Goal: Communication & Community: Answer question/provide support

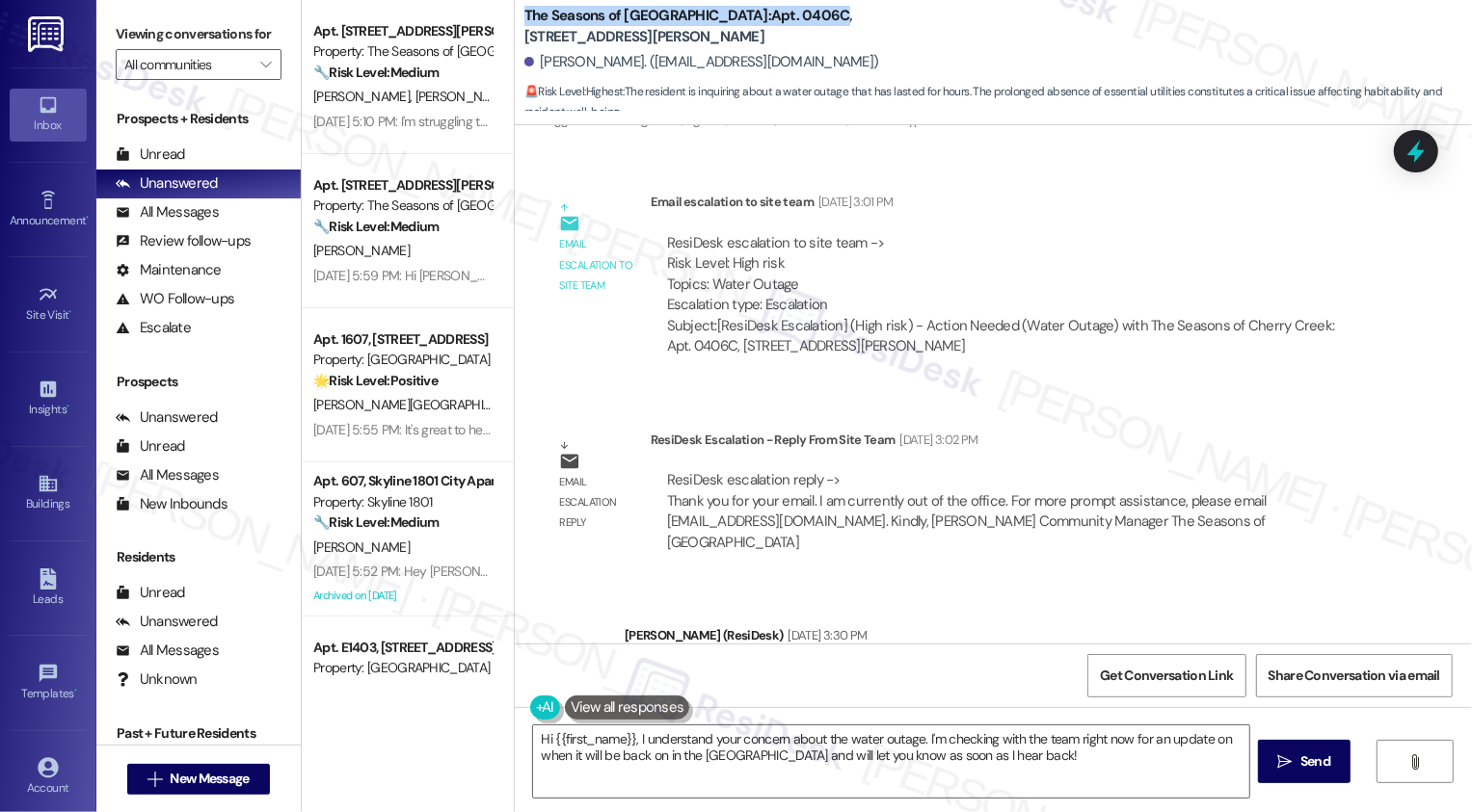
scroll to position [4853, 0]
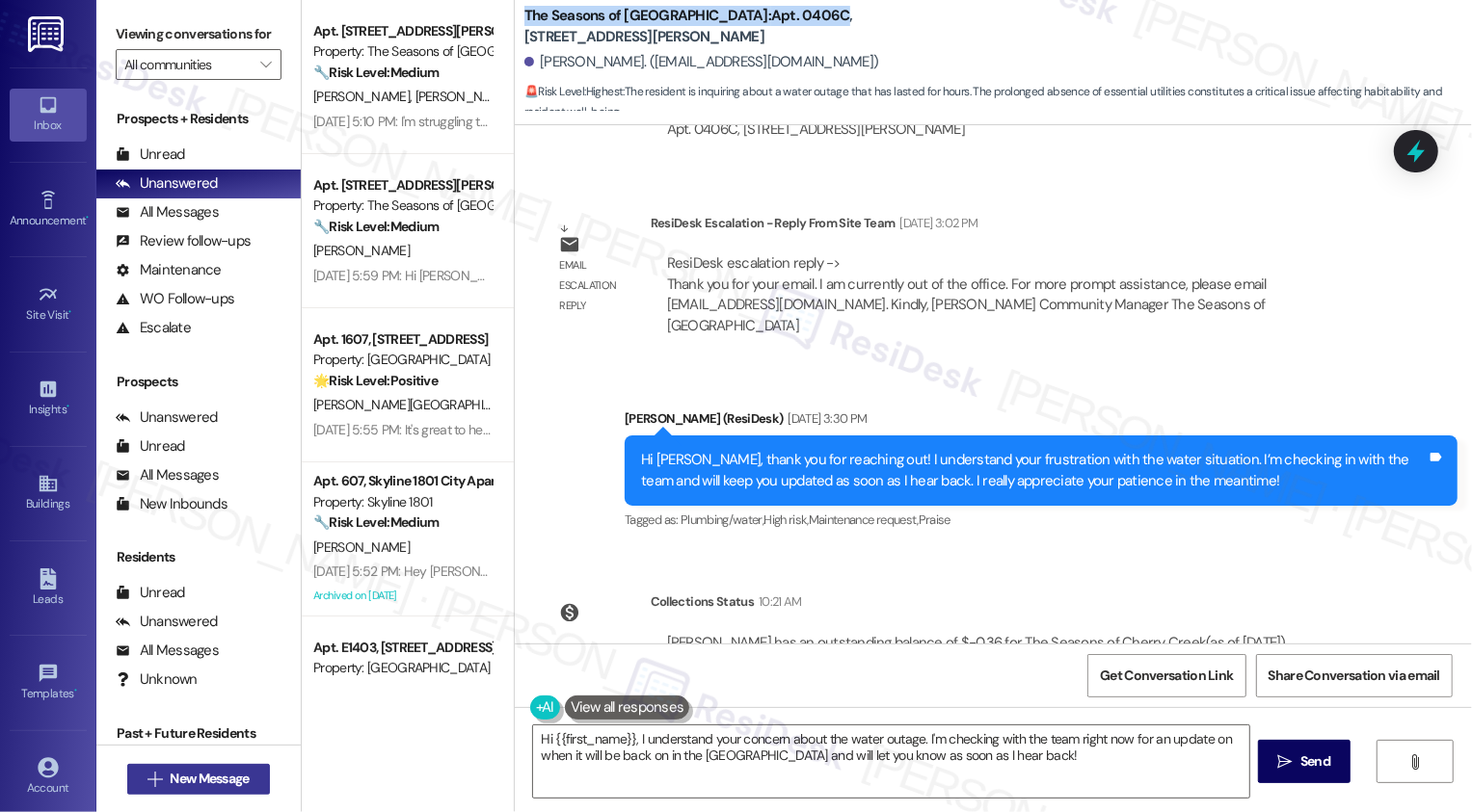
click at [190, 771] on span "New Message" at bounding box center [209, 779] width 79 height 20
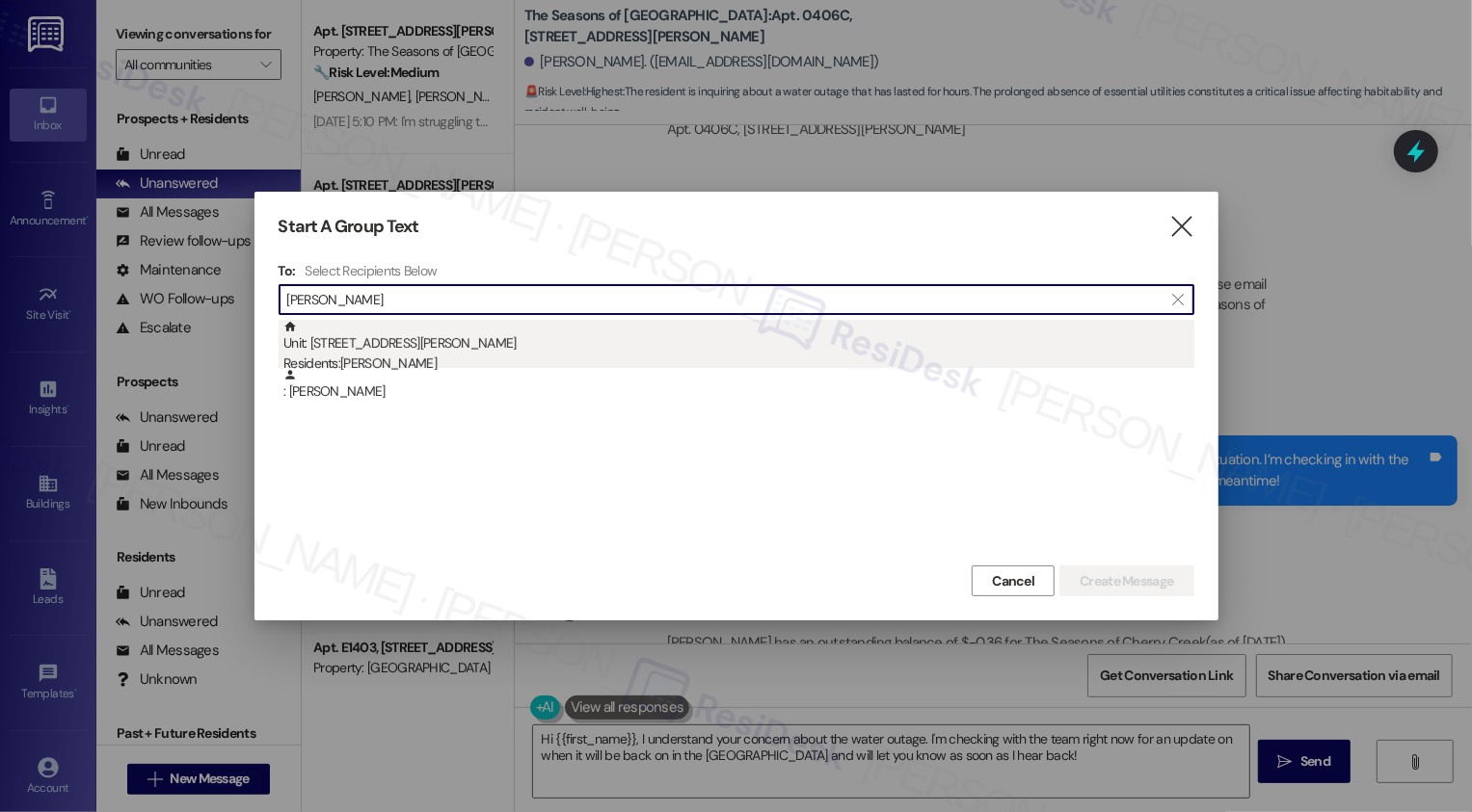
type input "[PERSON_NAME]"
click at [391, 351] on div "Unit: 0711C - [STREET_ADDRESS][PERSON_NAME] Residents: [PERSON_NAME]" at bounding box center [738, 347] width 911 height 55
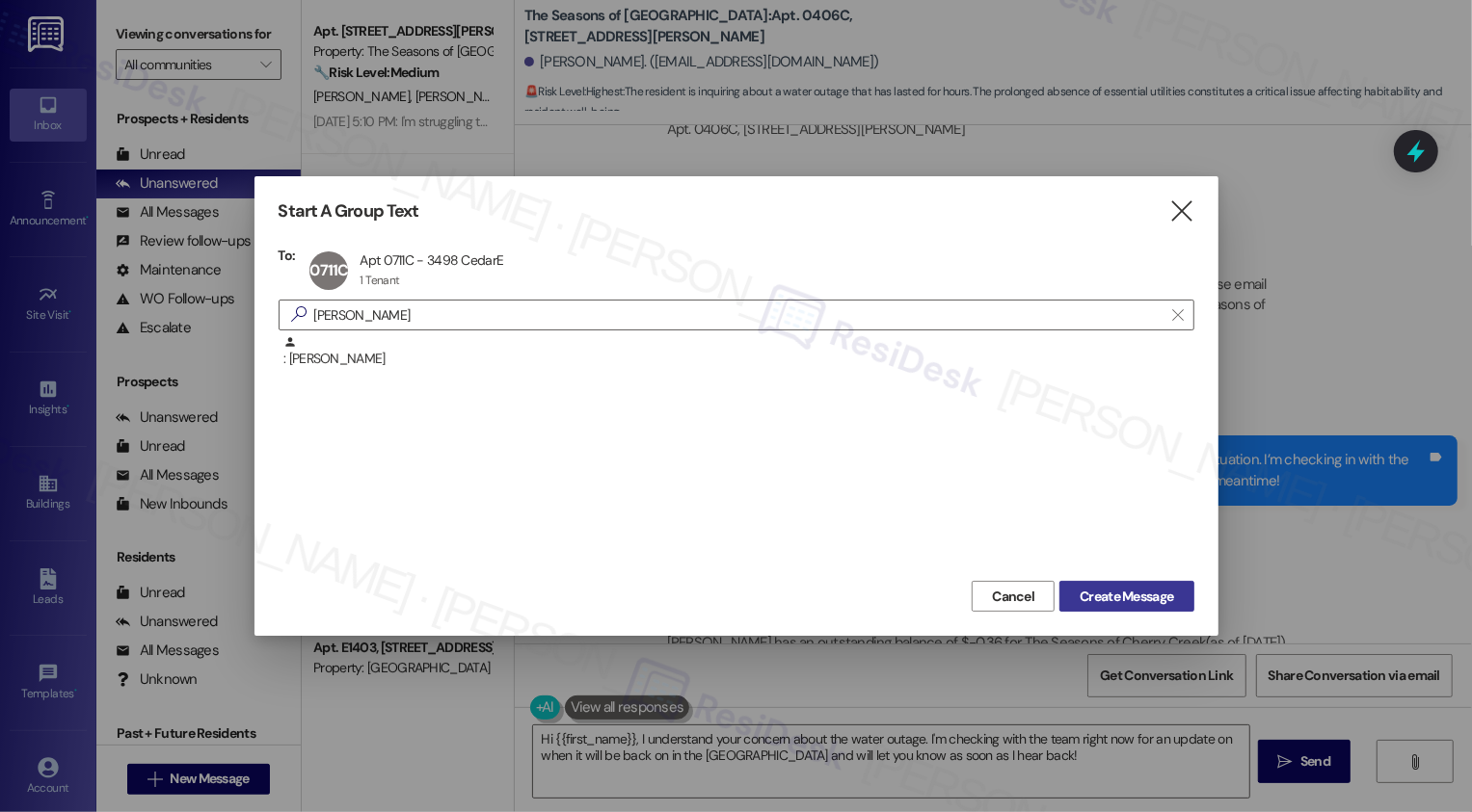
click at [1129, 589] on span "Create Message" at bounding box center [1126, 596] width 94 height 20
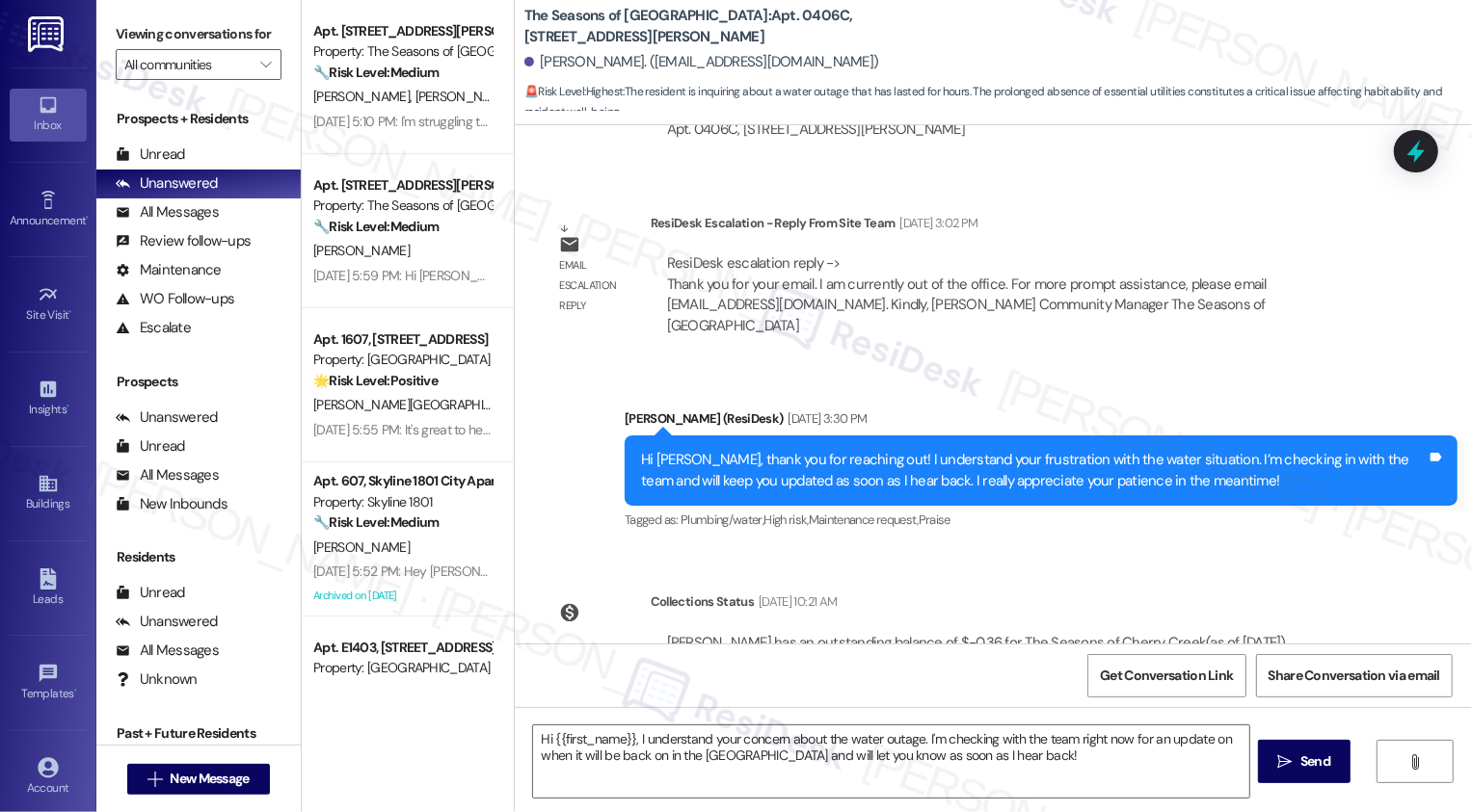
type textarea "Fetching suggested responses. Please feel free to read through the conversation…"
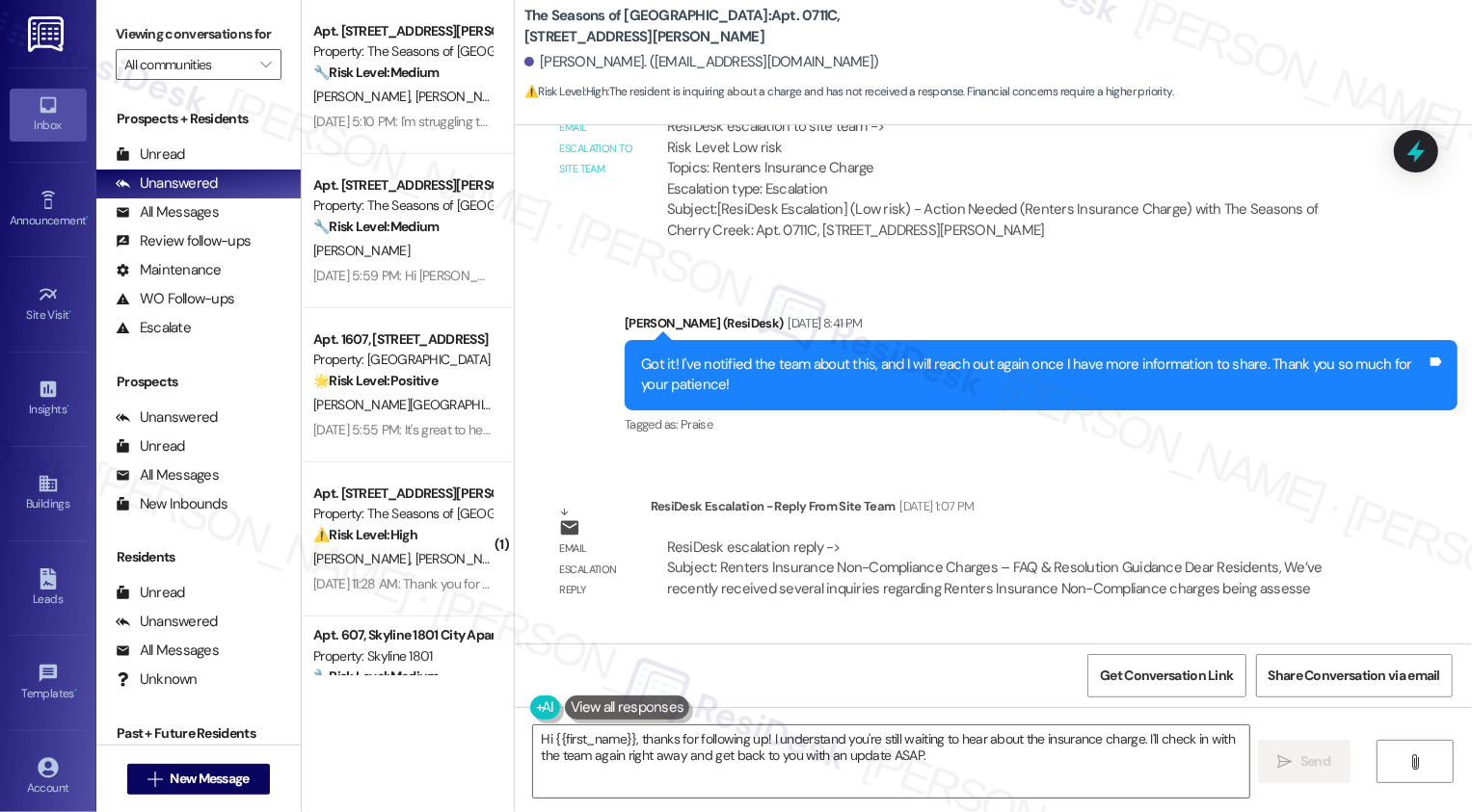
scroll to position [2678, 0]
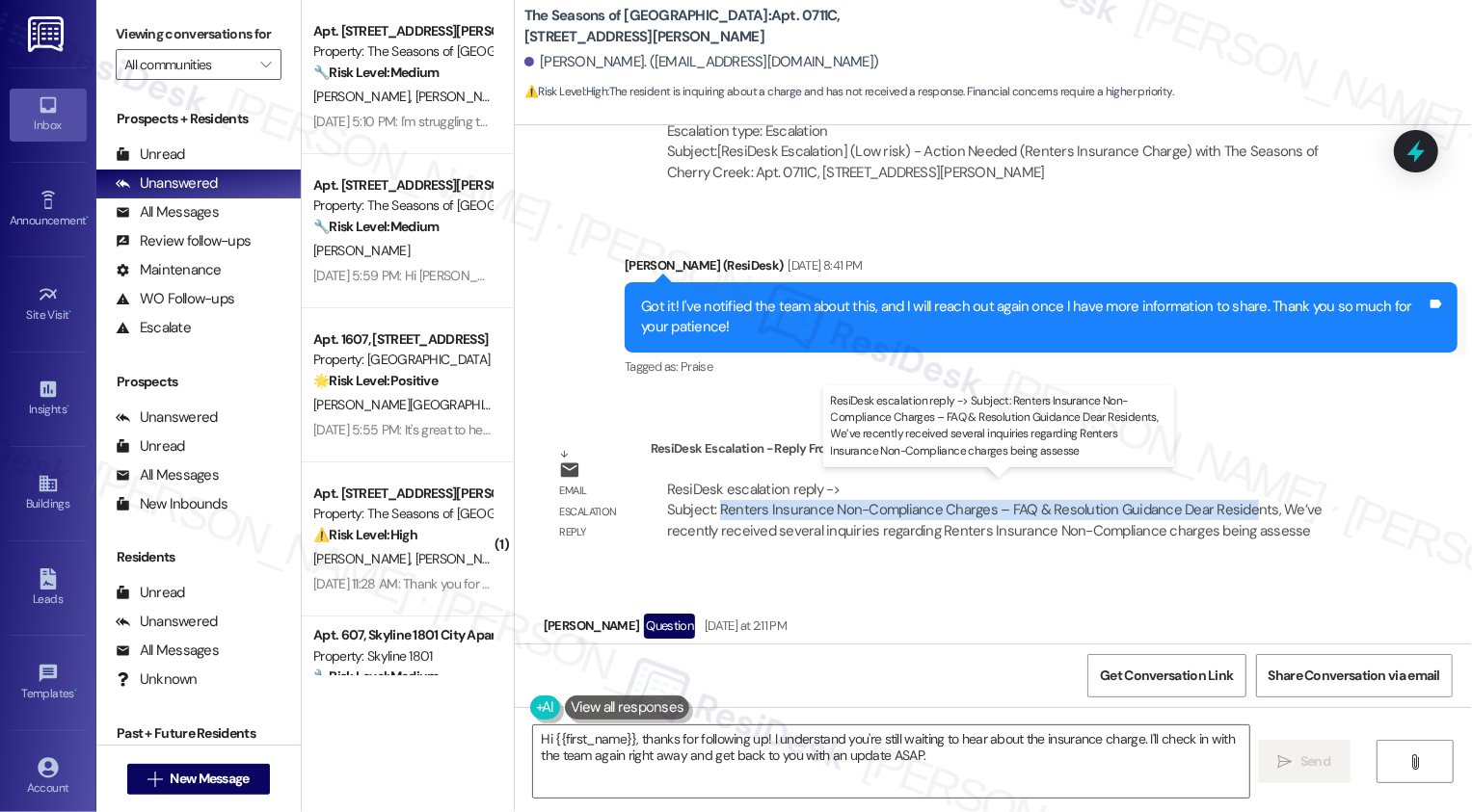
drag, startPoint x: 708, startPoint y: 507, endPoint x: 1224, endPoint y: 499, distance: 516.1
click at [1226, 504] on div "ResiDesk escalation reply -> Subject: Renters Insurance Non-Compliance Charges …" at bounding box center [994, 510] width 655 height 61
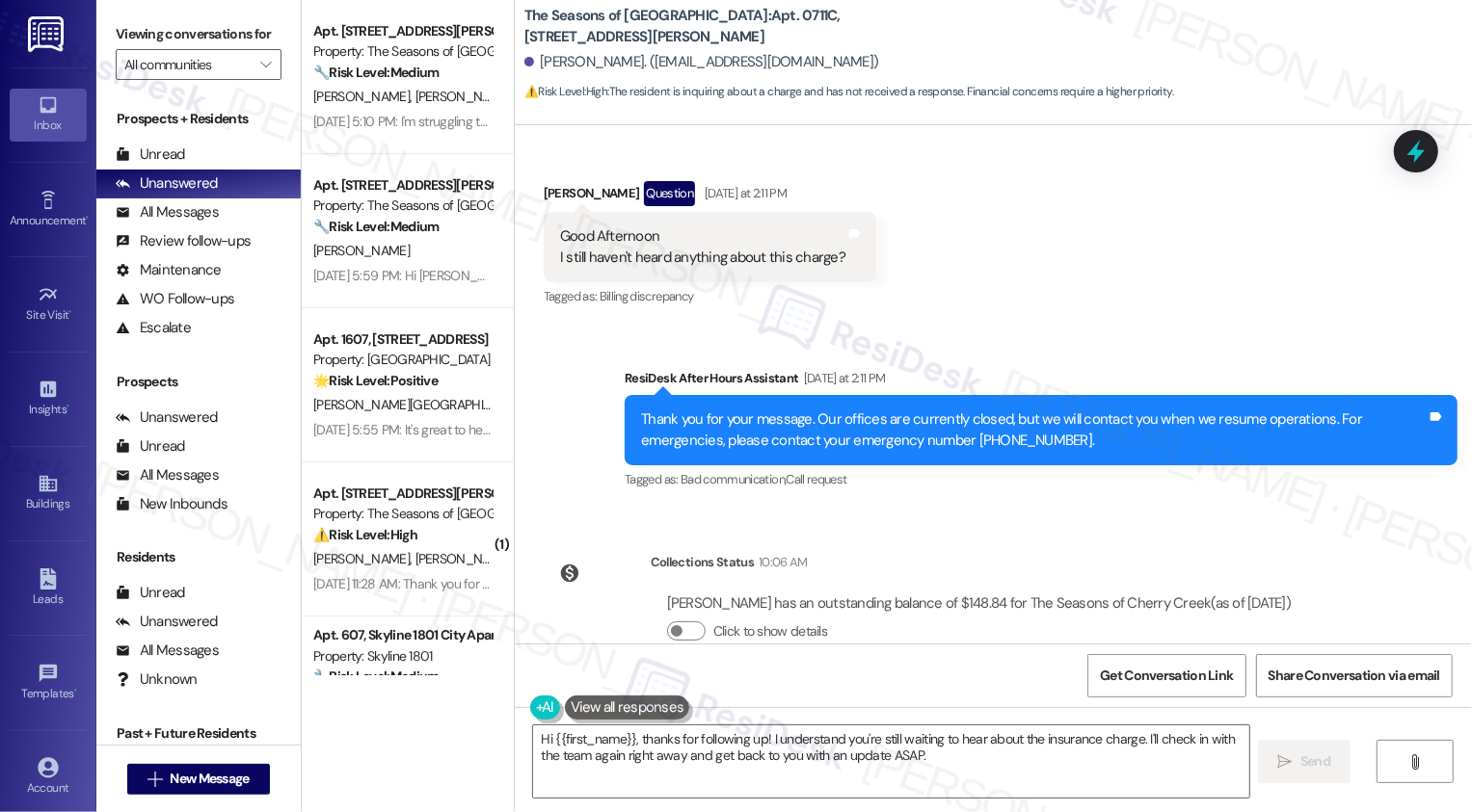
scroll to position [3149, 0]
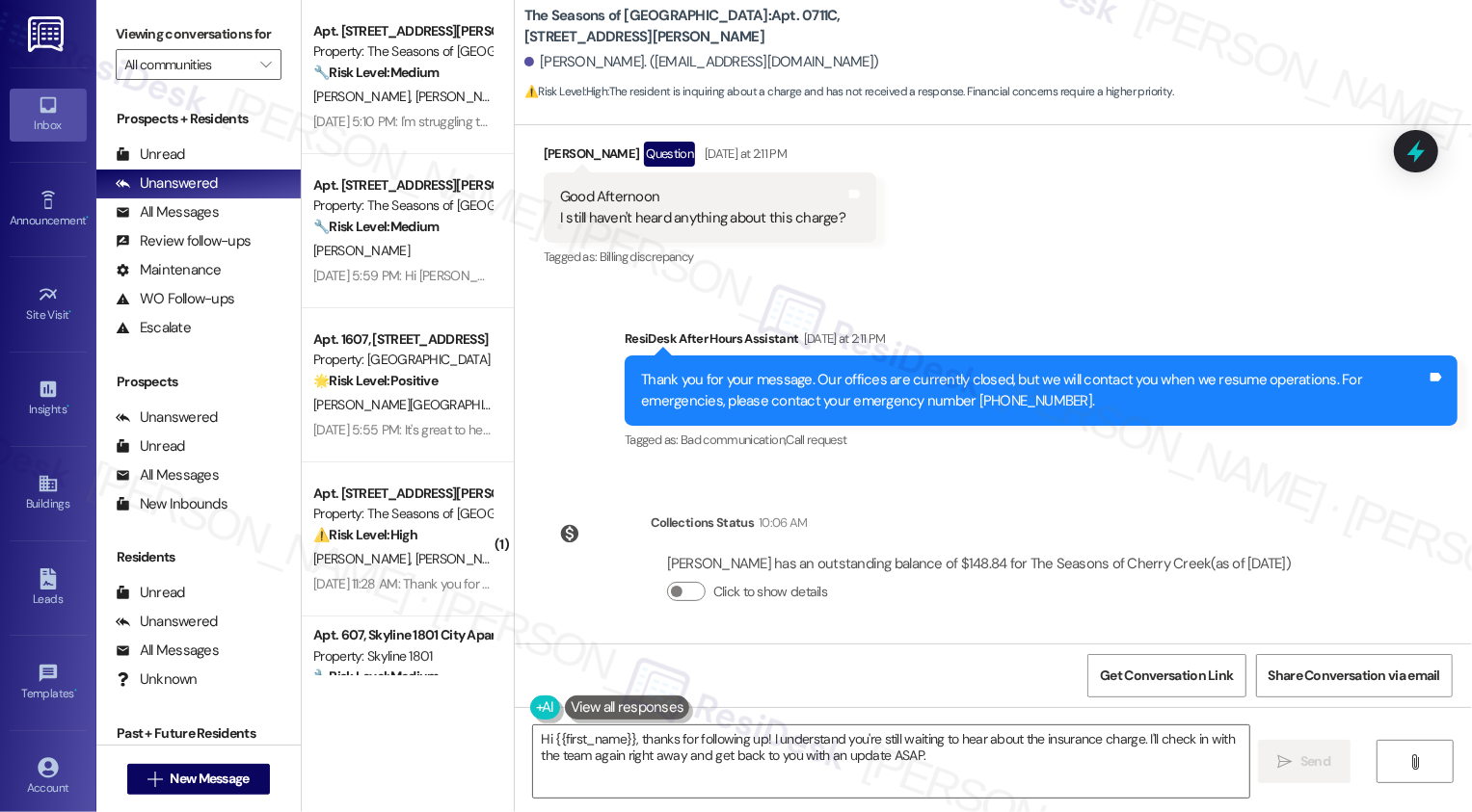
click at [775, 377] on div "Thank you for your message. Our offices are currently closed, but we will conta…" at bounding box center [1034, 390] width 786 height 41
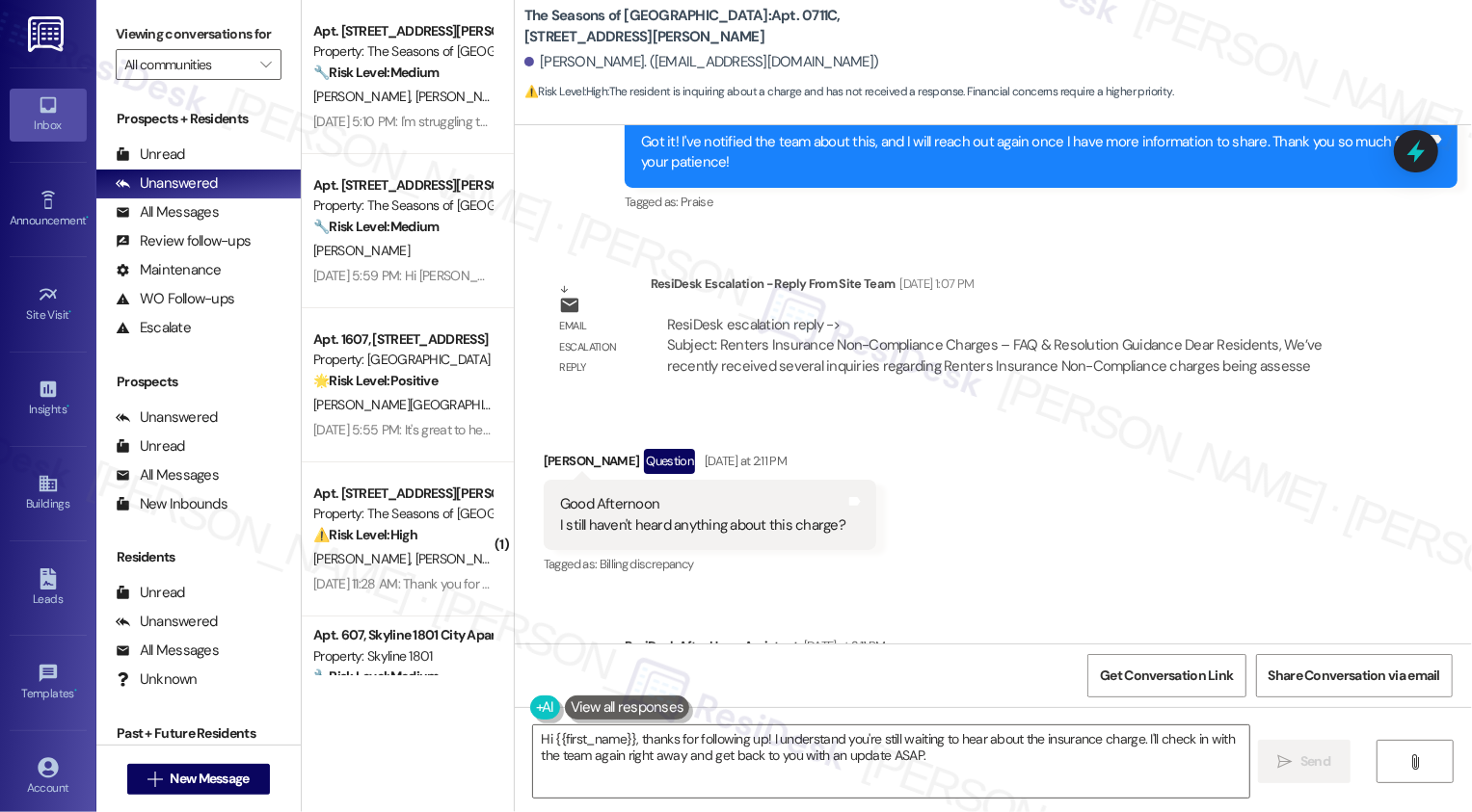
scroll to position [2855, 0]
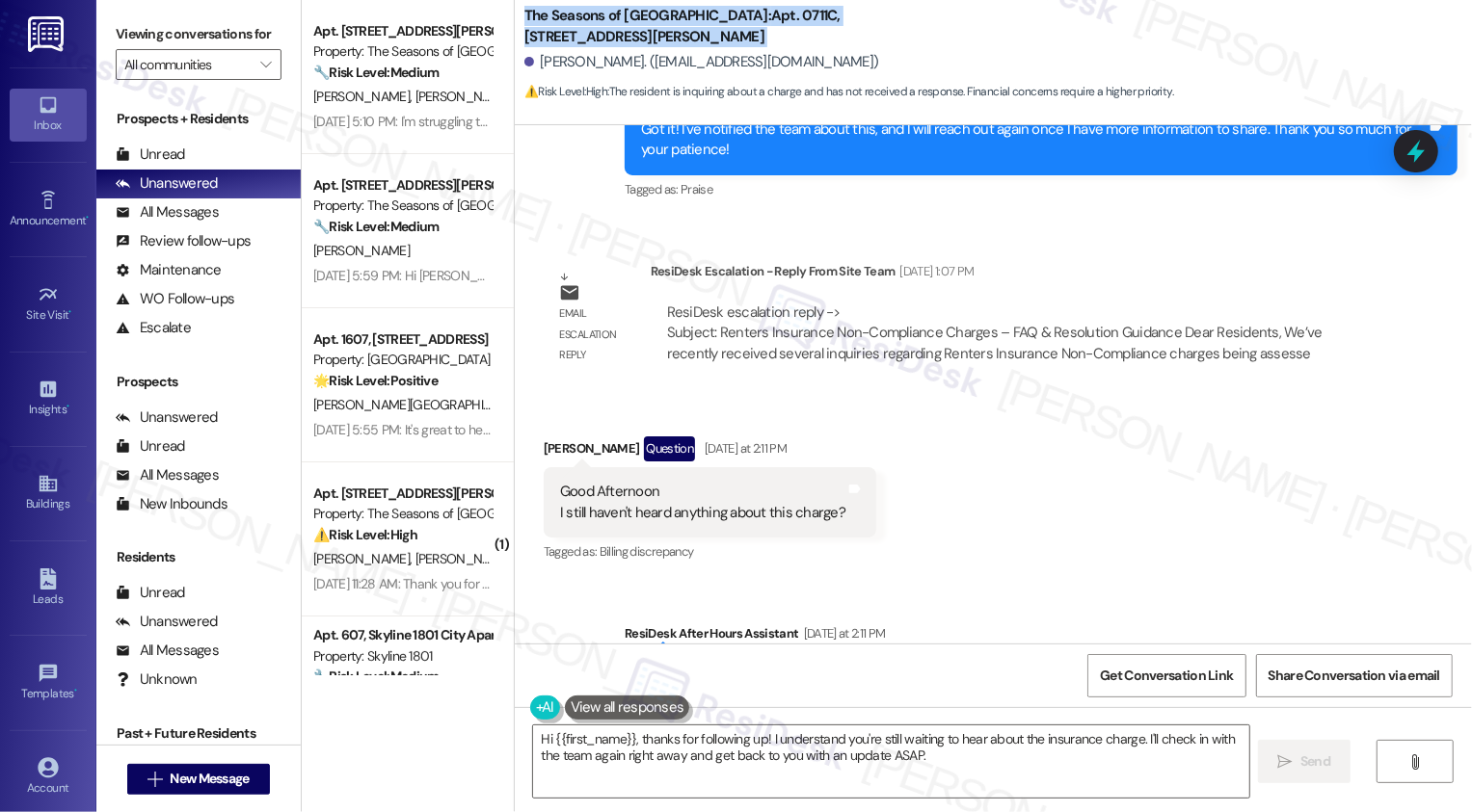
drag, startPoint x: 514, startPoint y: 11, endPoint x: 629, endPoint y: 49, distance: 121.1
click at [629, 49] on div "The Seasons of Cherry Creek: Apt. 0711C, [STREET_ADDRESS][PERSON_NAME][PERSON_N…" at bounding box center [998, 54] width 947 height 98
copy div "The Seasons of Cherry Creek: Apt. 0711C, [STREET_ADDRESS][PERSON_NAME]"
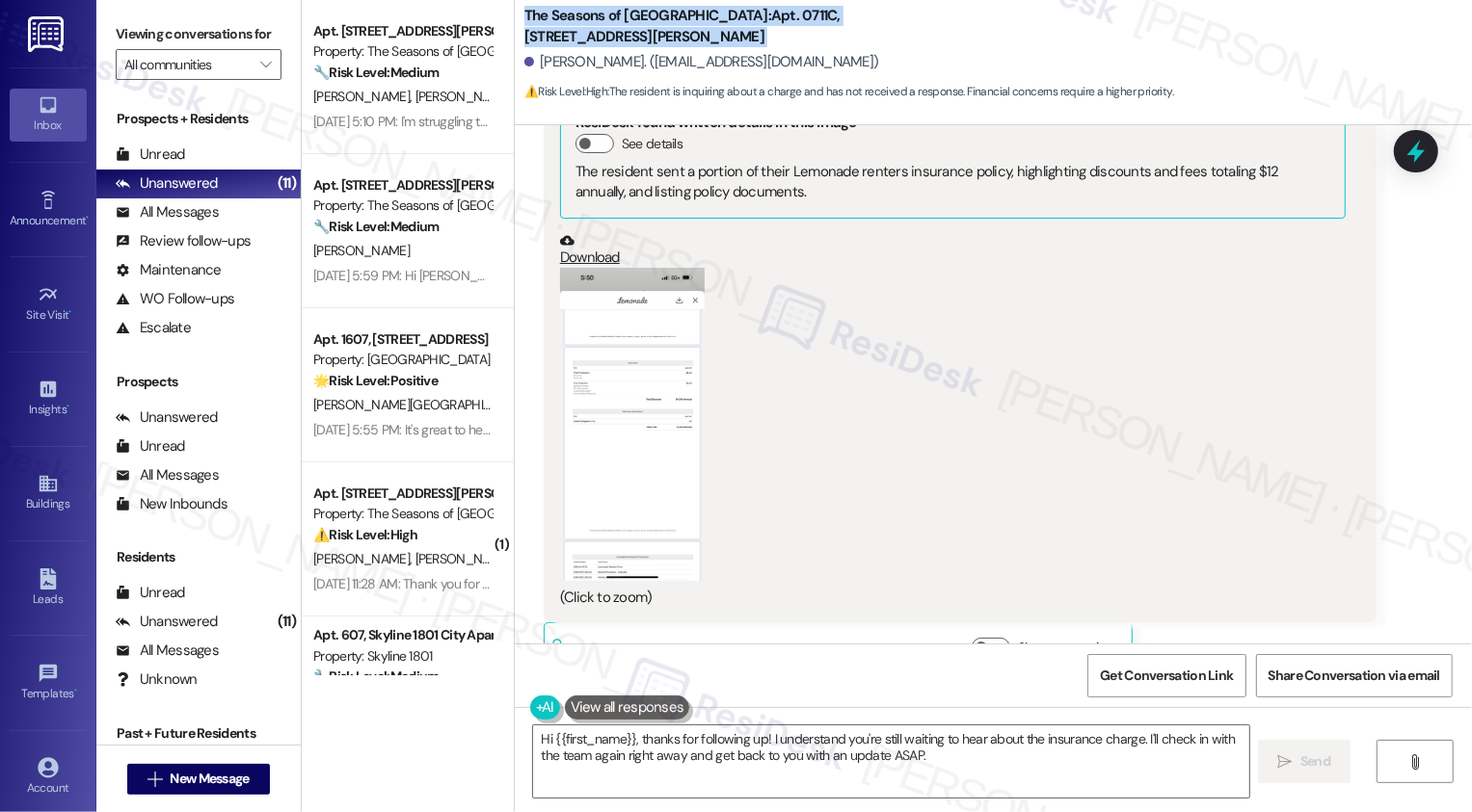
scroll to position [1827, 0]
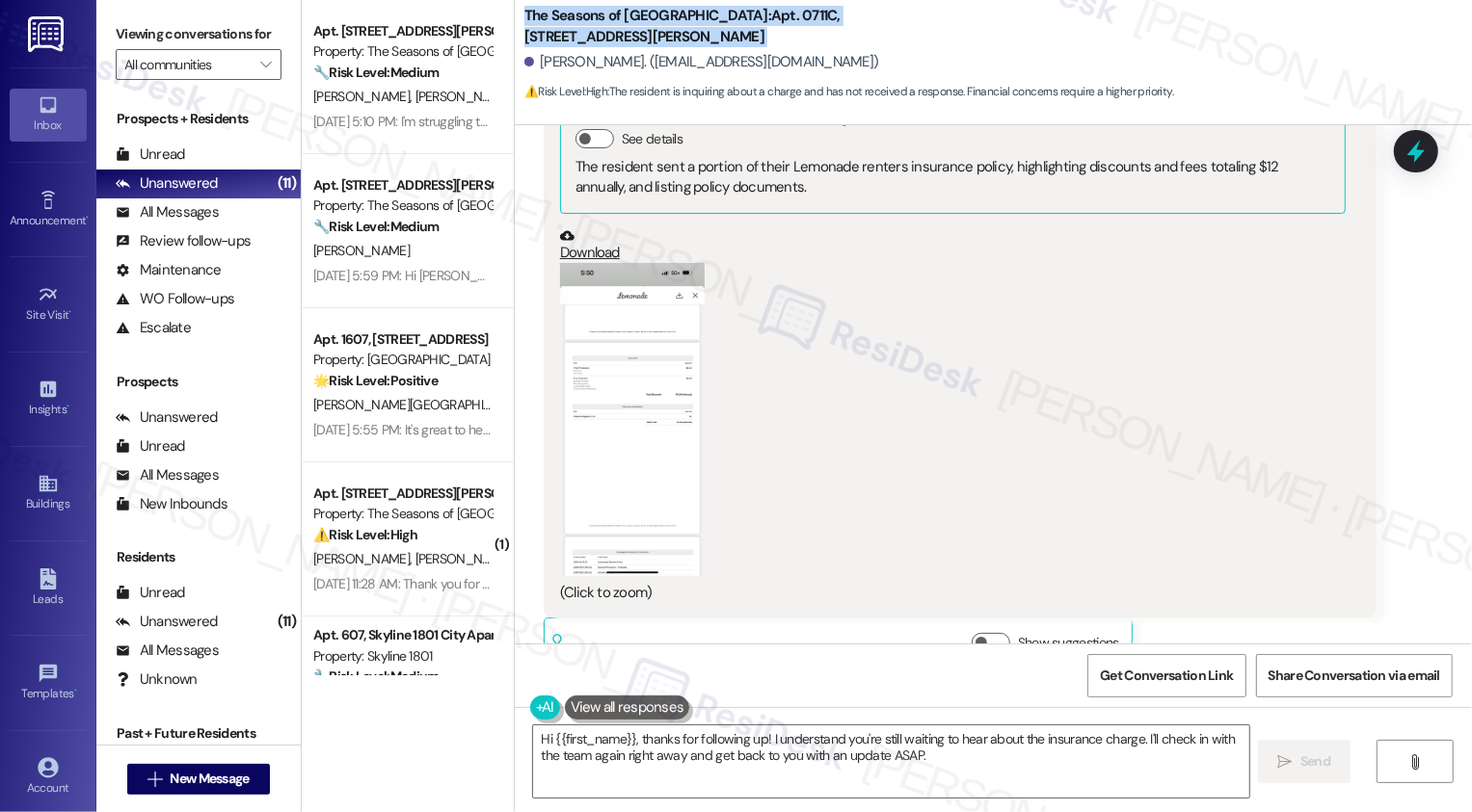
click at [612, 529] on button "Zoom image" at bounding box center [633, 420] width 144 height 313
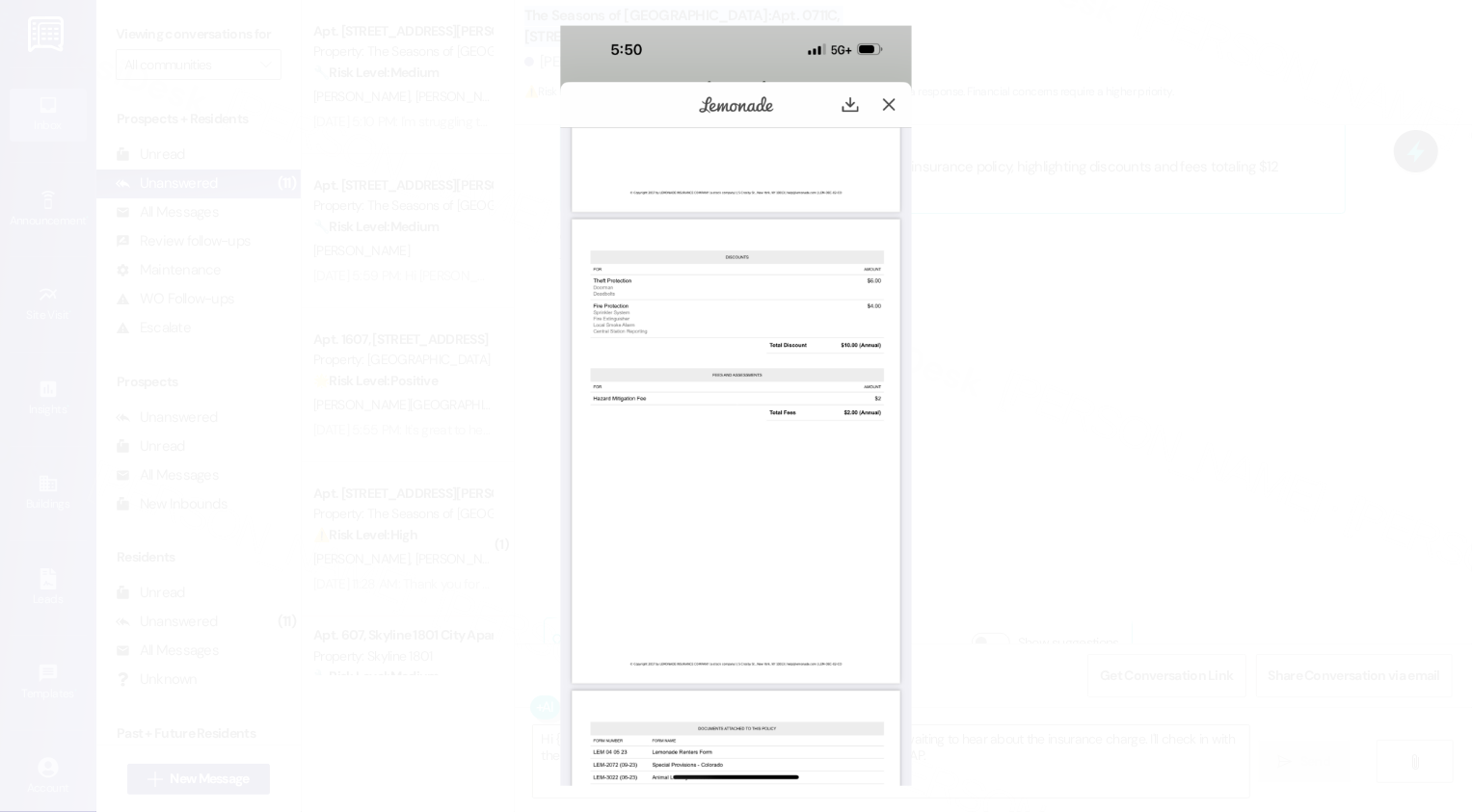
click at [997, 446] on button "Unzoom image" at bounding box center [736, 406] width 1472 height 812
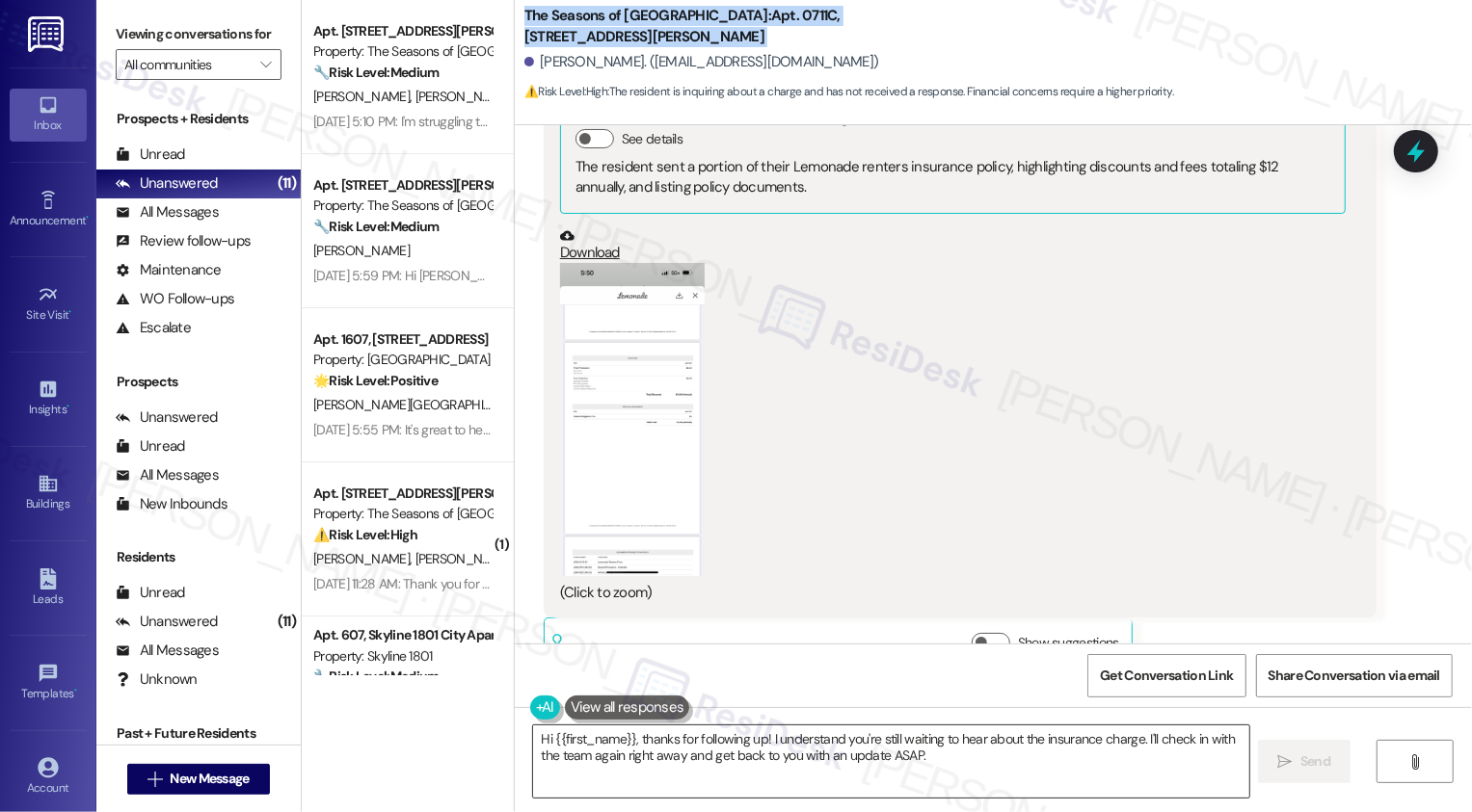
click at [653, 748] on textarea "Hi {{first_name}}, thanks for following up! I understand you're still waiting t…" at bounding box center [891, 761] width 716 height 72
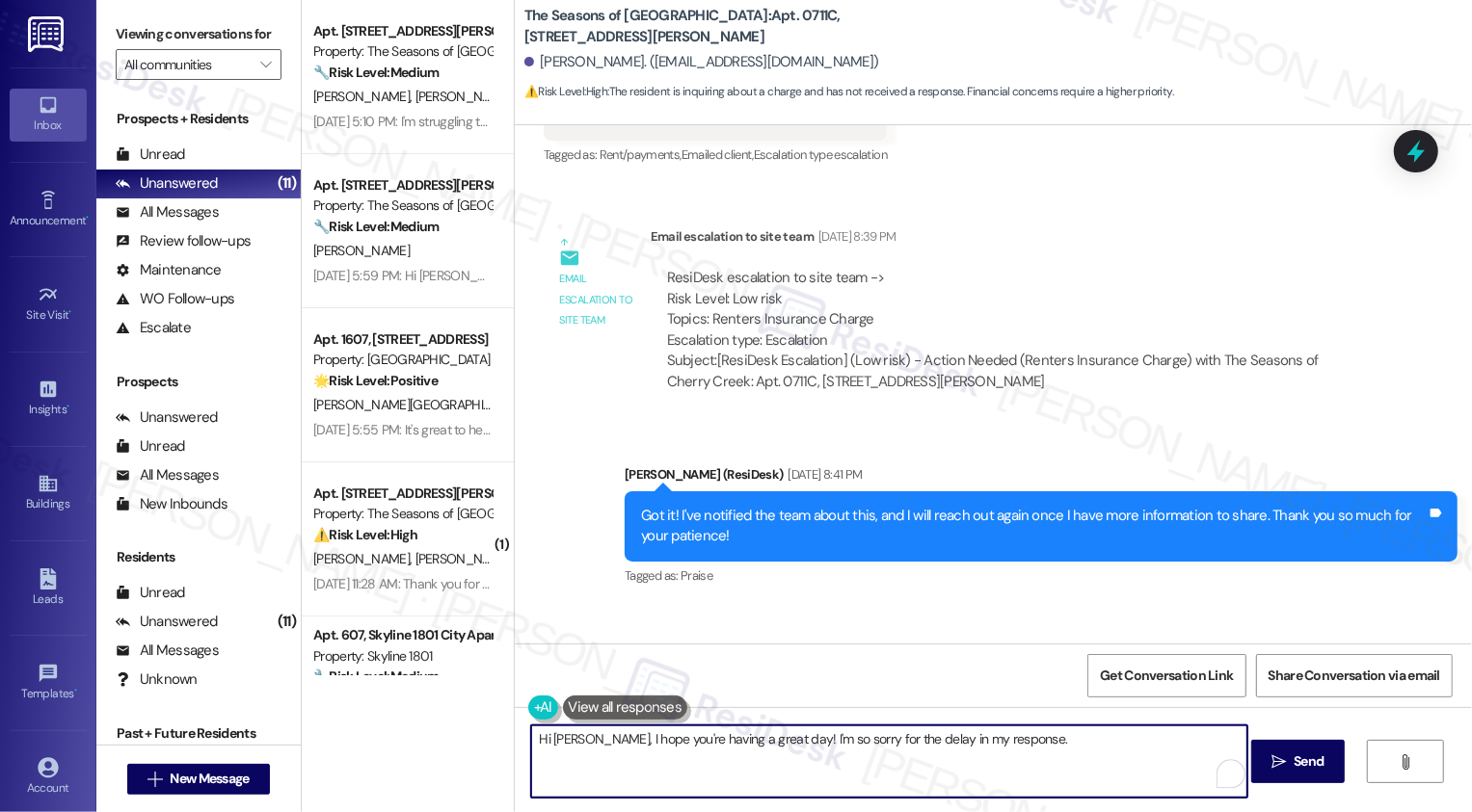
scroll to position [2469, 0]
drag, startPoint x: 886, startPoint y: 736, endPoint x: 1044, endPoint y: 741, distance: 158.1
click at [1044, 741] on textarea "Hi [PERSON_NAME], I hope you're having a great day! I'm so sorry for the delay …" at bounding box center [889, 761] width 716 height 72
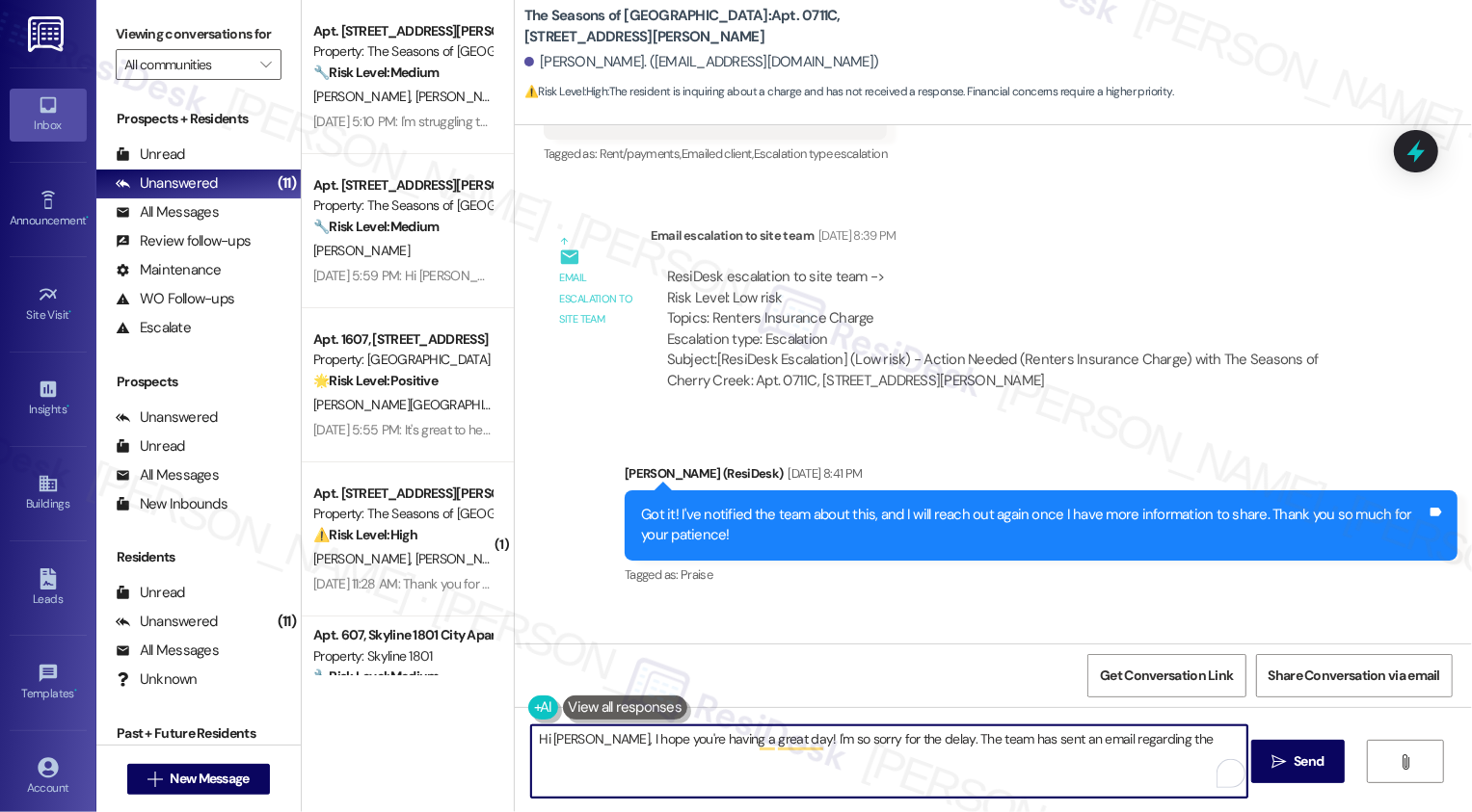
drag, startPoint x: 1044, startPoint y: 735, endPoint x: 1199, endPoint y: 735, distance: 155.0
click at [1199, 735] on textarea "Hi [PERSON_NAME], I hope you're having a great day! I'm so sorry for the delay.…" at bounding box center [889, 761] width 716 height 72
paste textarea "Renters Insurance Non-Compliance Charges – FAQ & Resolution Guidance"
click at [1089, 744] on textarea "Hi [PERSON_NAME], I hope you're having a great day! I'm so sorry for the delay.…" at bounding box center [889, 761] width 716 height 72
click at [1071, 753] on textarea "Hi [PERSON_NAME], I hope you're having a great day! I'm so sorry for the delay.…" at bounding box center [889, 761] width 716 height 72
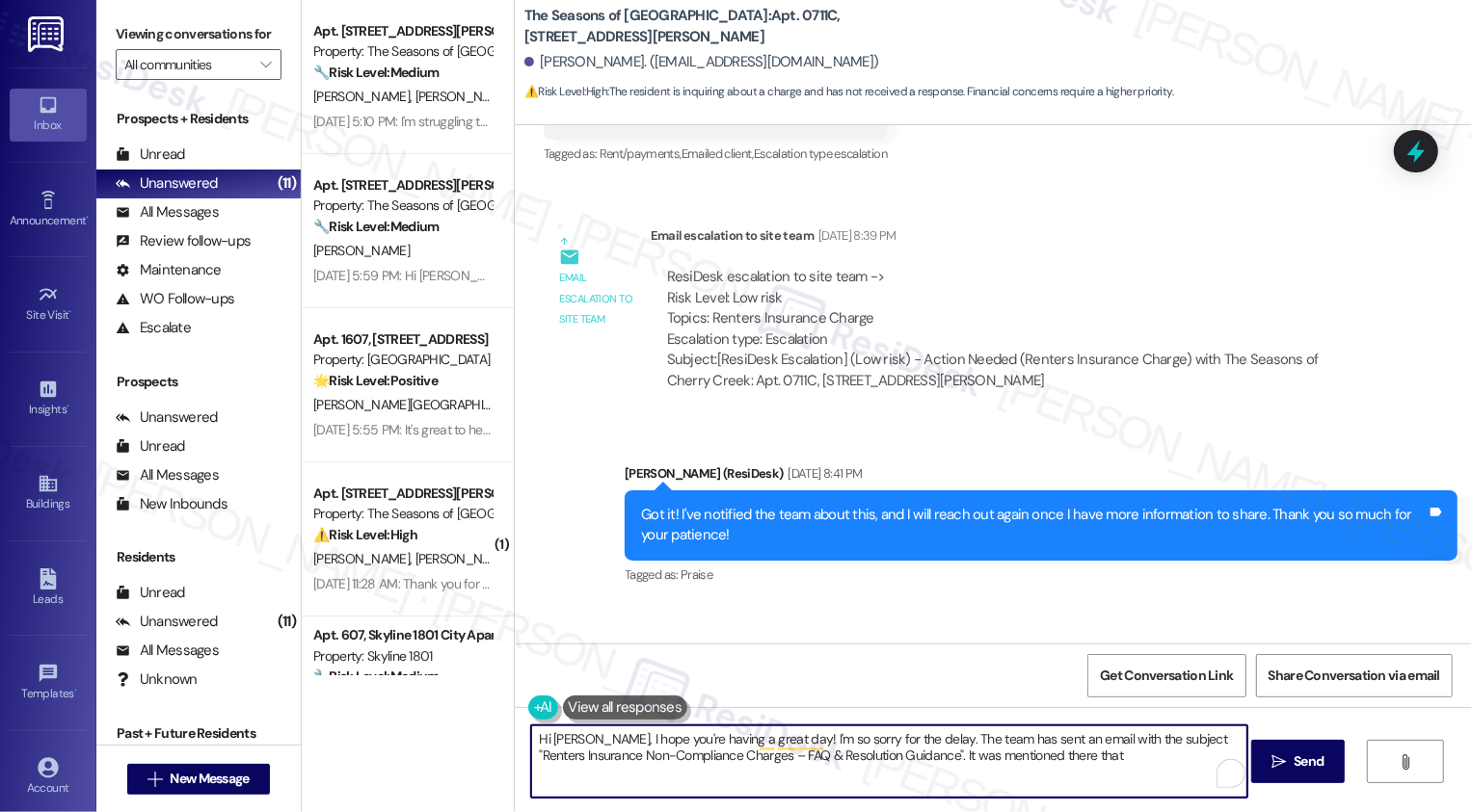
click at [1092, 776] on textarea "Hi [PERSON_NAME], I hope you're having a great day! I'm so sorry for the delay.…" at bounding box center [889, 761] width 716 height 72
paste textarea "Our community requires all residents to maintain renters insurance that meets s…"
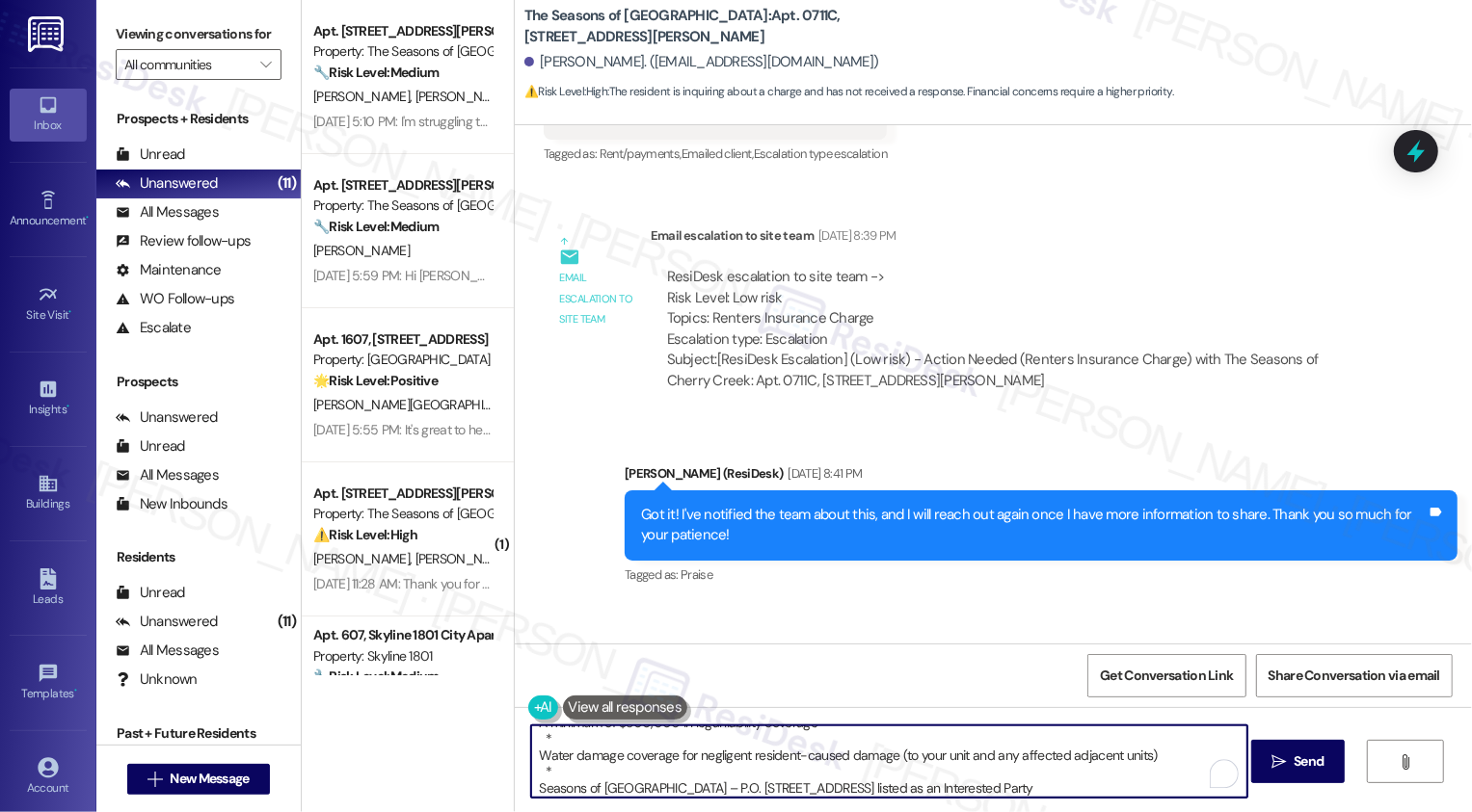
scroll to position [0, 0]
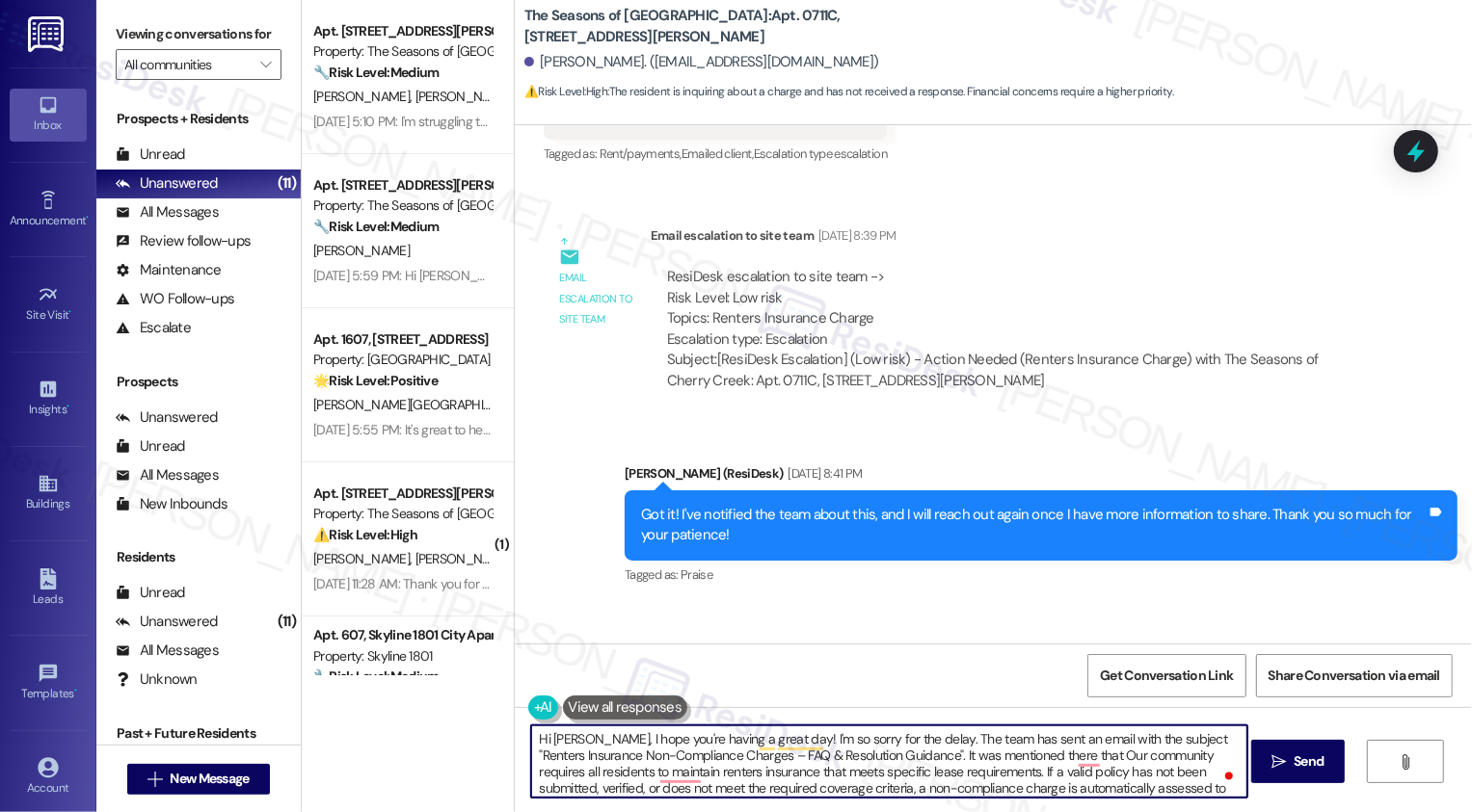
click at [891, 738] on textarea "Hi [PERSON_NAME], I hope you're having a great day! I'm so sorry for the delay.…" at bounding box center [889, 761] width 716 height 72
click at [965, 737] on textarea "Hi [PERSON_NAME], I hope you're having a great day! I'm so sorry for the delay.…" at bounding box center [889, 761] width 716 height 72
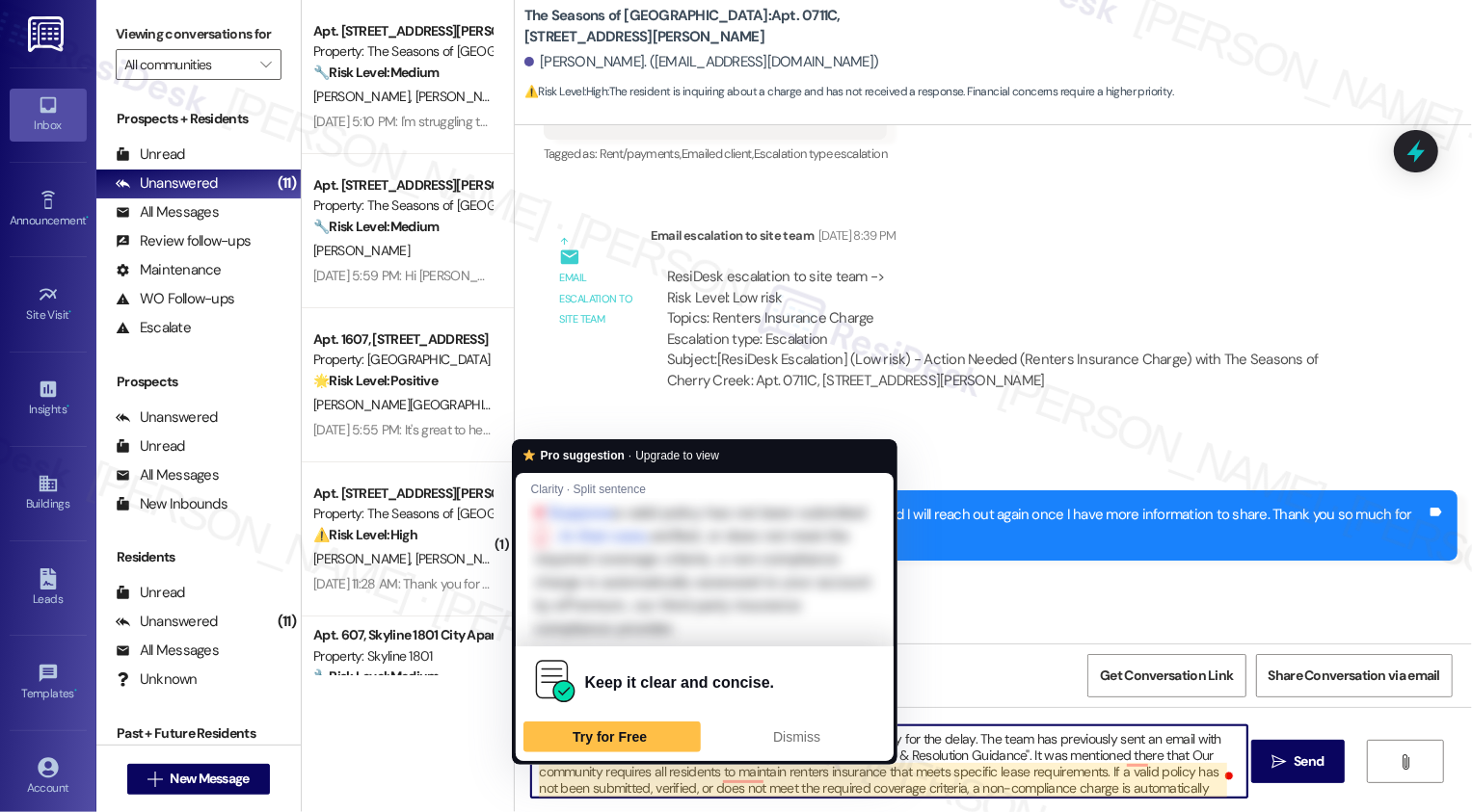
click at [1002, 775] on textarea "Hi [PERSON_NAME], I hope you're having a great day! I'm so sorry for the delay.…" at bounding box center [889, 761] width 716 height 72
click at [983, 760] on textarea "Hi [PERSON_NAME], I hope you're having a great day! I'm so sorry for the delay.…" at bounding box center [889, 761] width 716 height 72
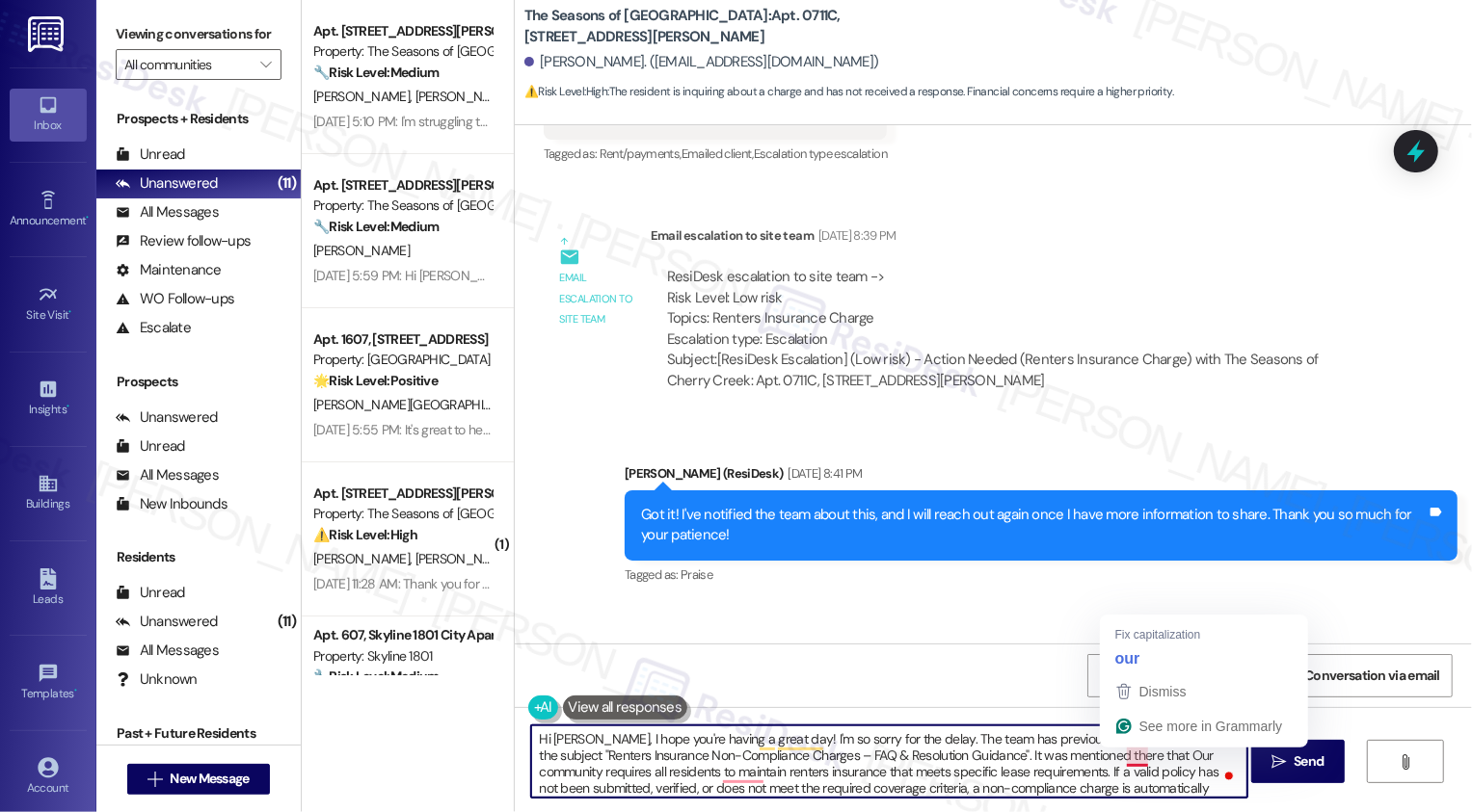
click at [1119, 760] on textarea "Hi [PERSON_NAME], I hope you're having a great day! I'm so sorry for the delay.…" at bounding box center [889, 761] width 716 height 72
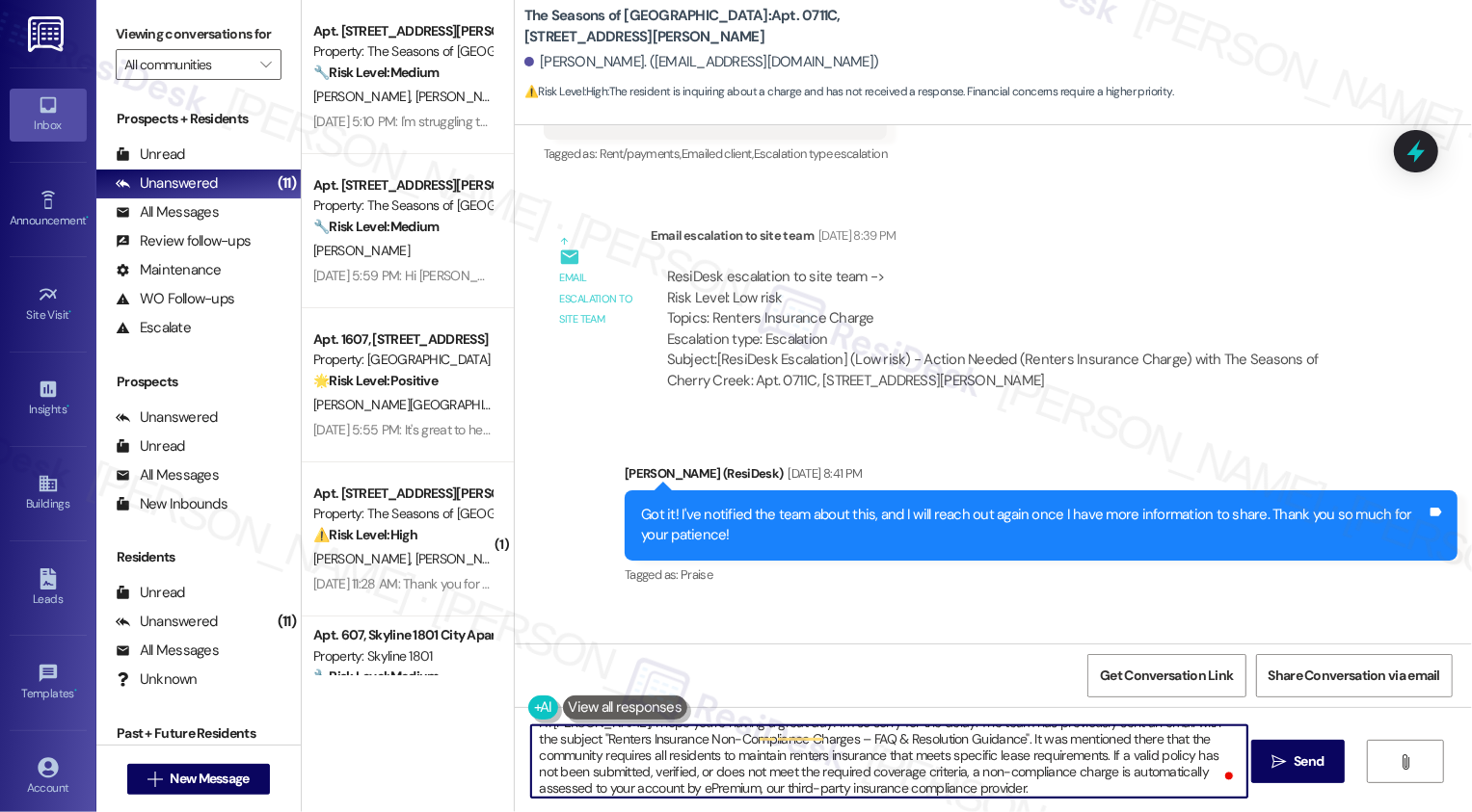
scroll to position [17, 0]
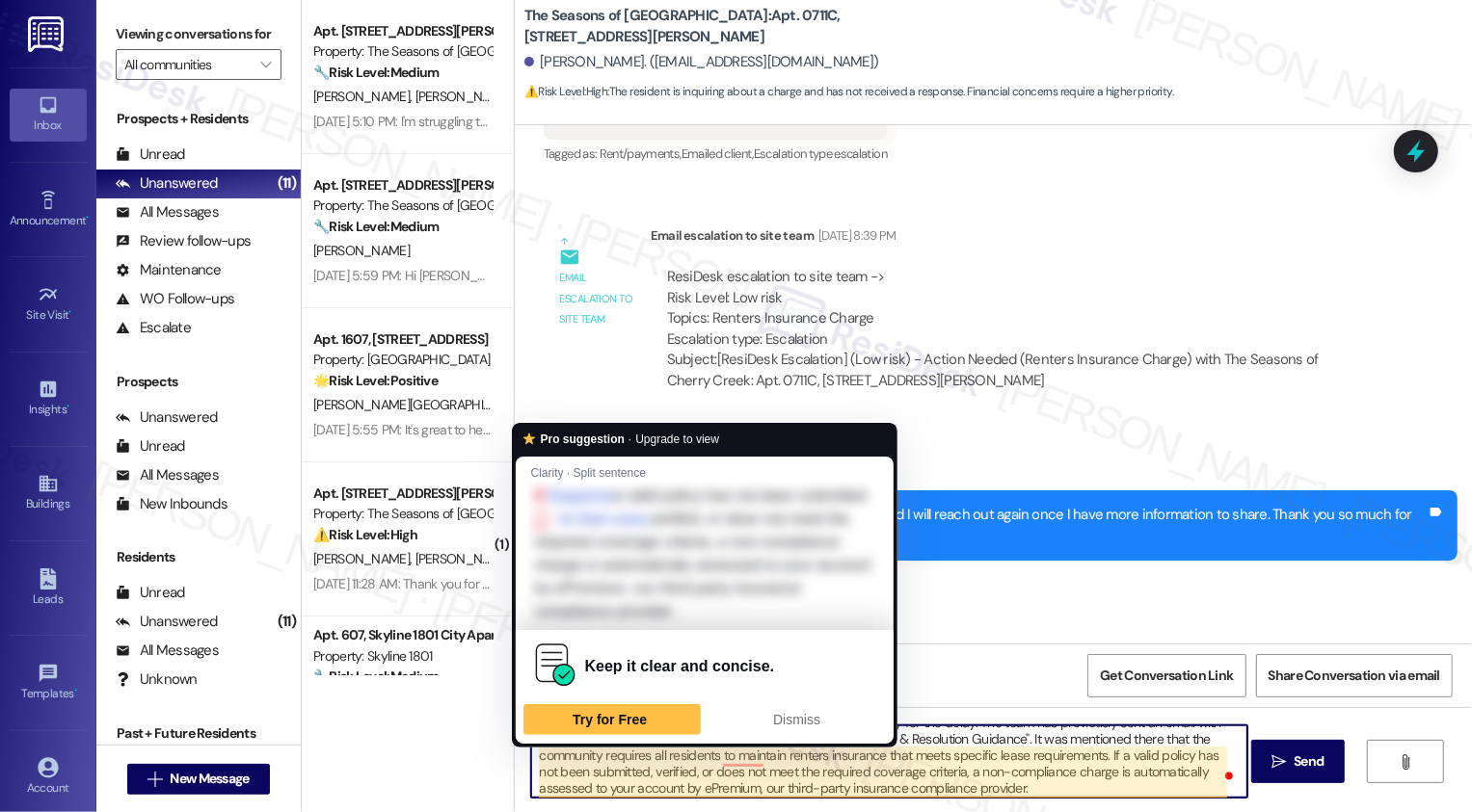
click at [568, 759] on textarea "Hi [PERSON_NAME], I hope you're having a great day! I'm so sorry for the delay.…" at bounding box center [889, 761] width 716 height 72
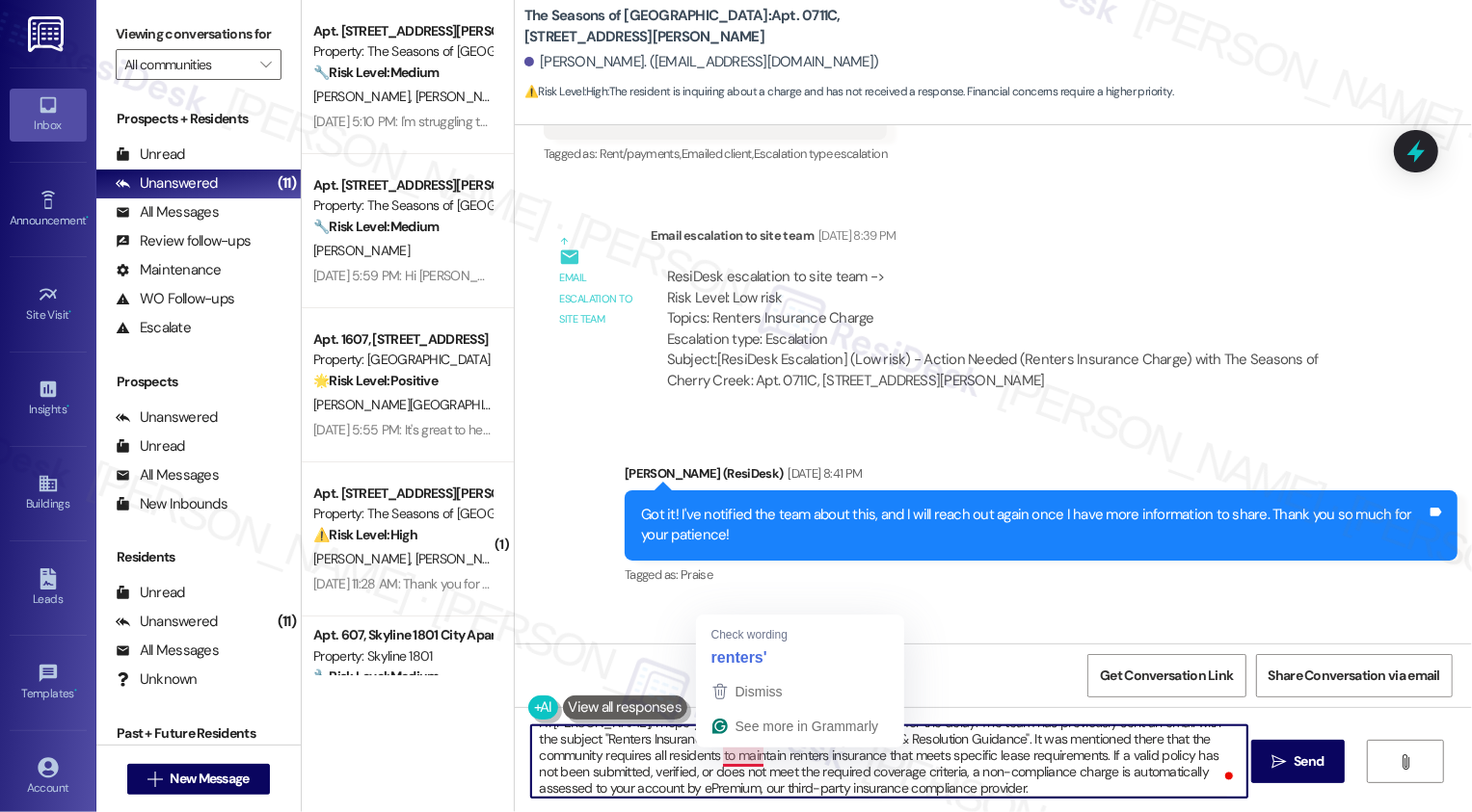
click at [725, 758] on textarea "Hi [PERSON_NAME], I hope you're having a great day! I'm so sorry for the delay.…" at bounding box center [889, 761] width 716 height 72
click at [819, 759] on textarea "Hi [PERSON_NAME], I hope you're having a great day! I'm so sorry for the delay.…" at bounding box center [889, 761] width 716 height 72
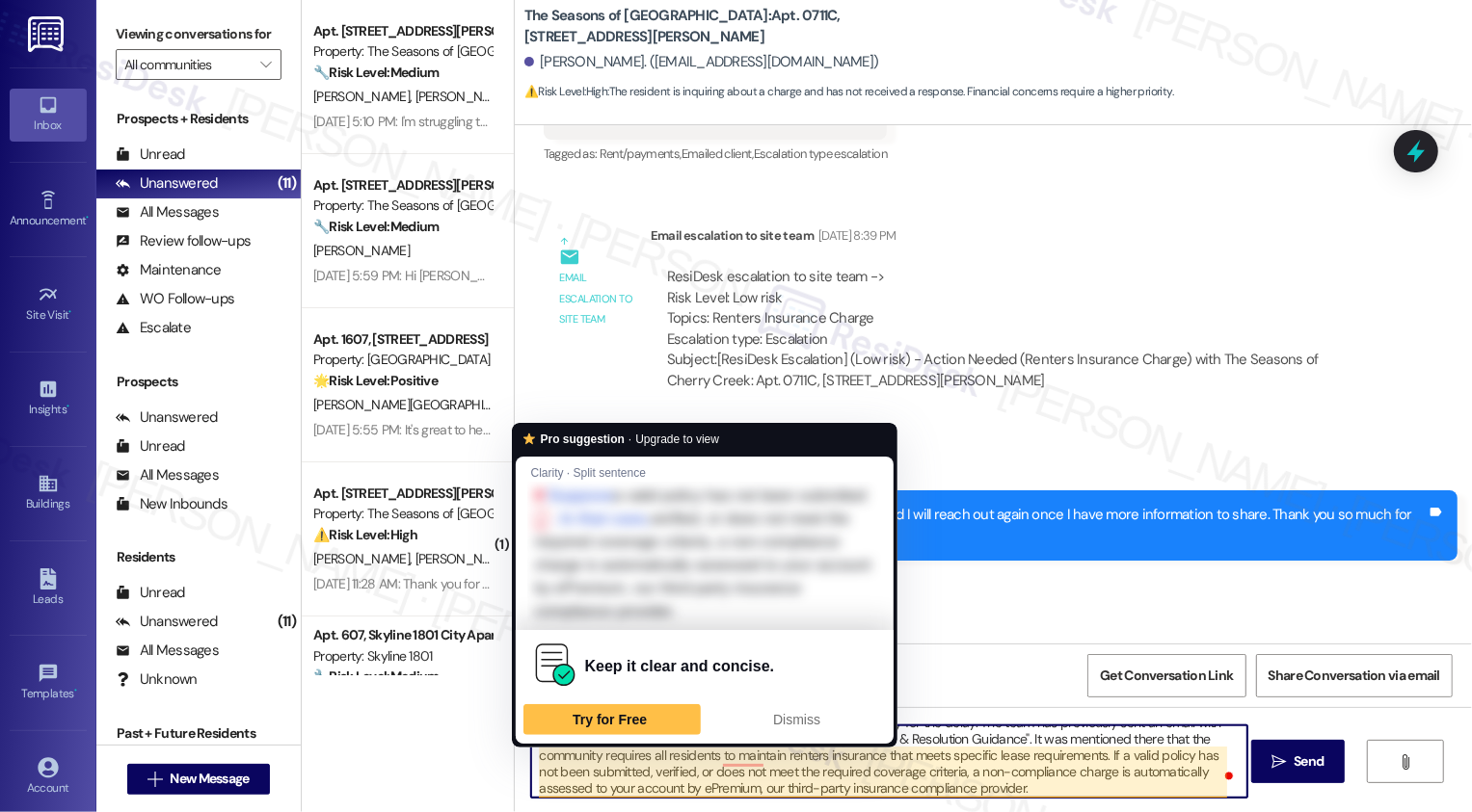
click at [1044, 769] on textarea "Hi [PERSON_NAME], I hope you're having a great day! I'm so sorry for the delay.…" at bounding box center [889, 761] width 716 height 72
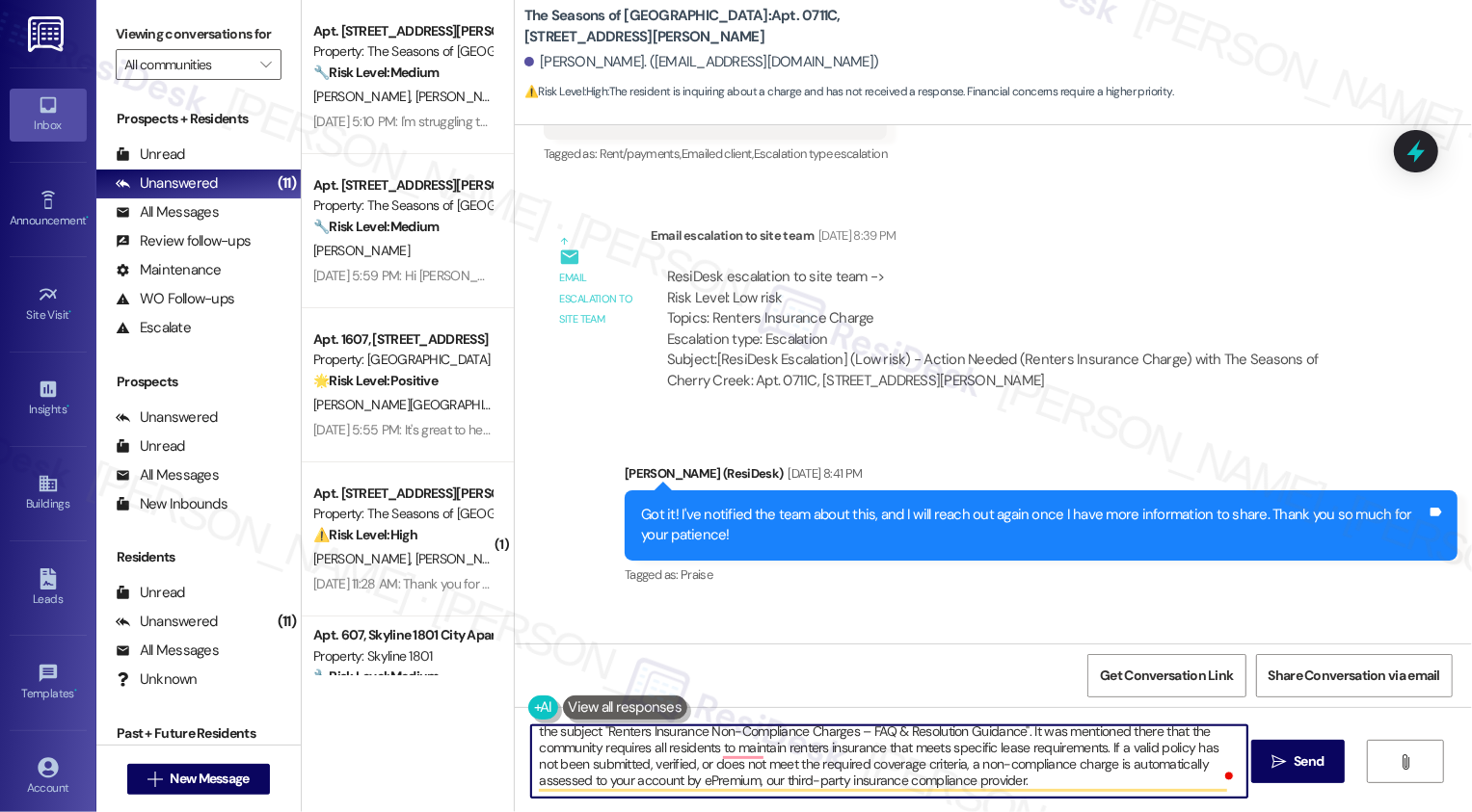
scroll to position [35, 0]
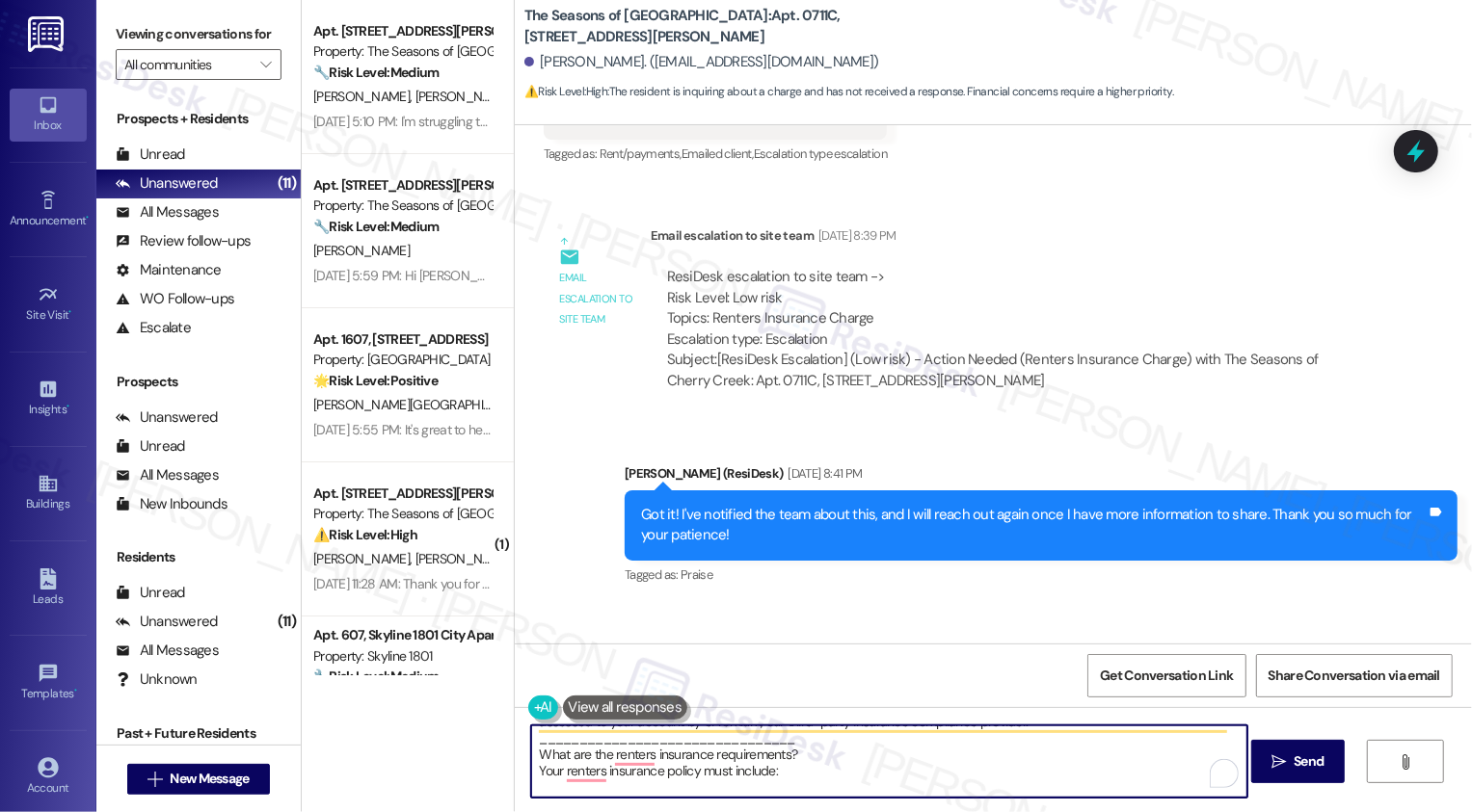
drag, startPoint x: 525, startPoint y: 743, endPoint x: 805, endPoint y: 760, distance: 280.5
click at [805, 760] on textarea "Hi [PERSON_NAME], I hope you're having a great day! I'm so sorry for the delay.…" at bounding box center [889, 761] width 716 height 72
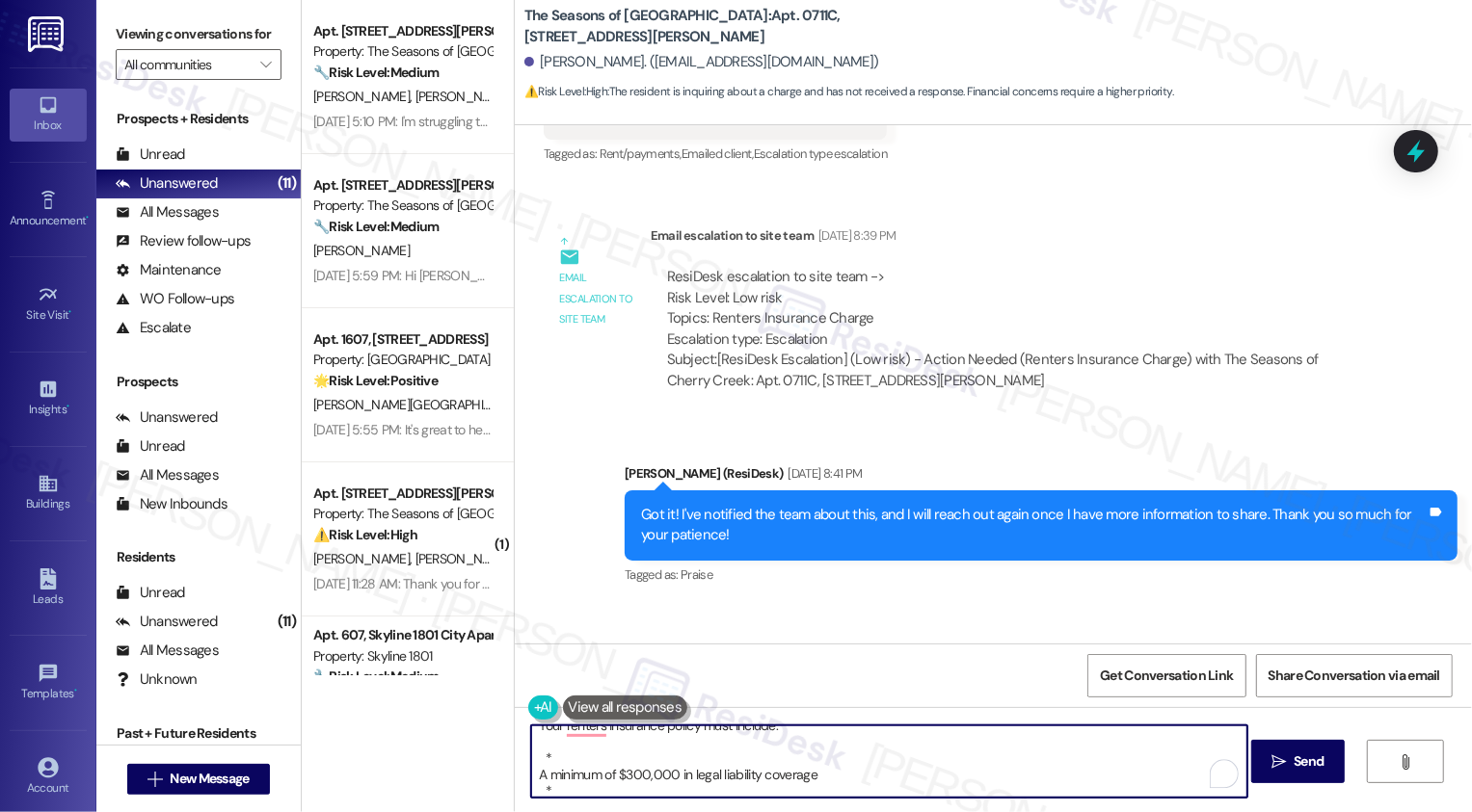
click at [531, 772] on textarea "Hi [PERSON_NAME], I hope you're having a great day! I'm so sorry for the delay.…" at bounding box center [889, 761] width 716 height 72
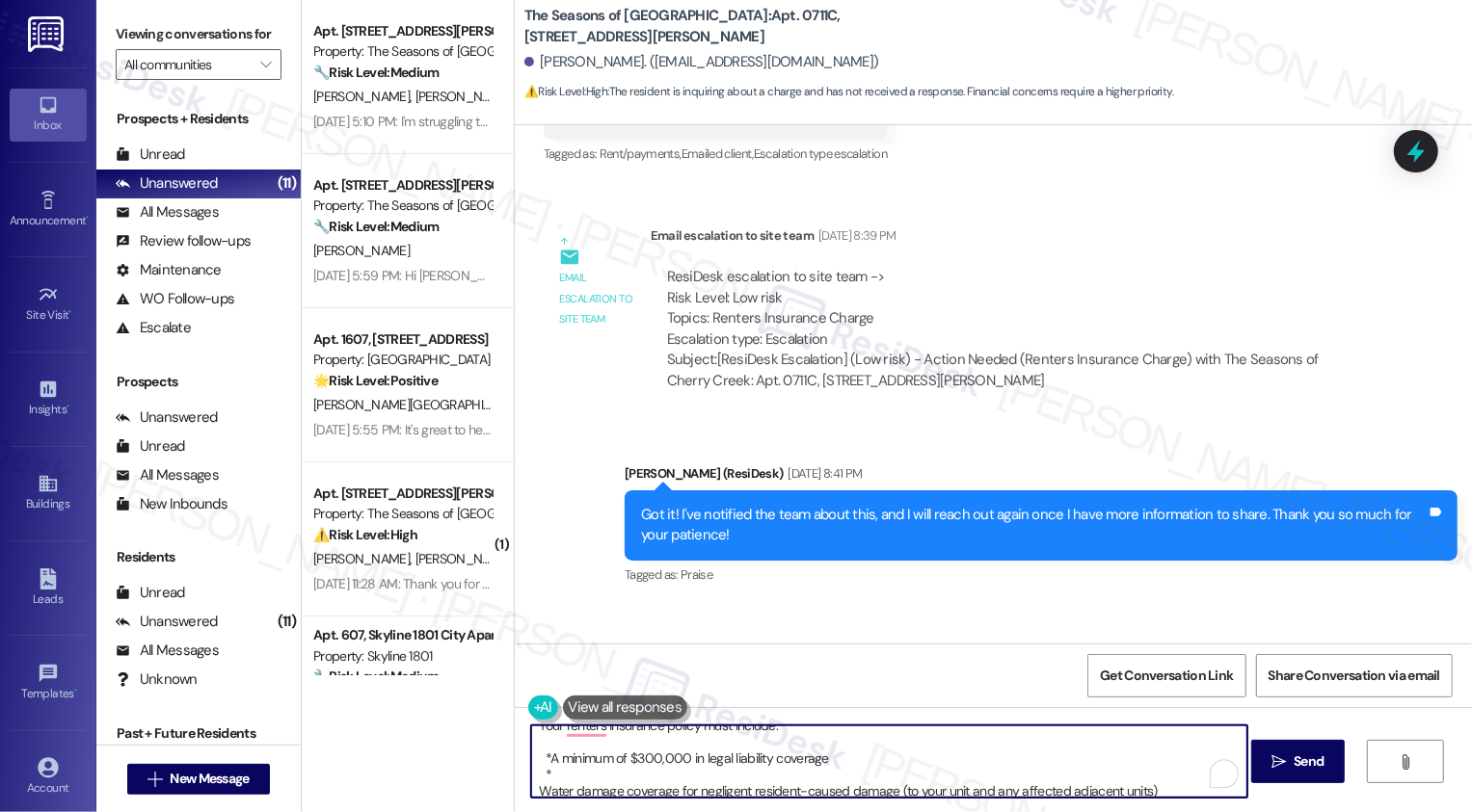
click at [531, 792] on textarea "Hi [PERSON_NAME], I hope you're having a great day! I'm so sorry for the delay.…" at bounding box center [889, 761] width 716 height 72
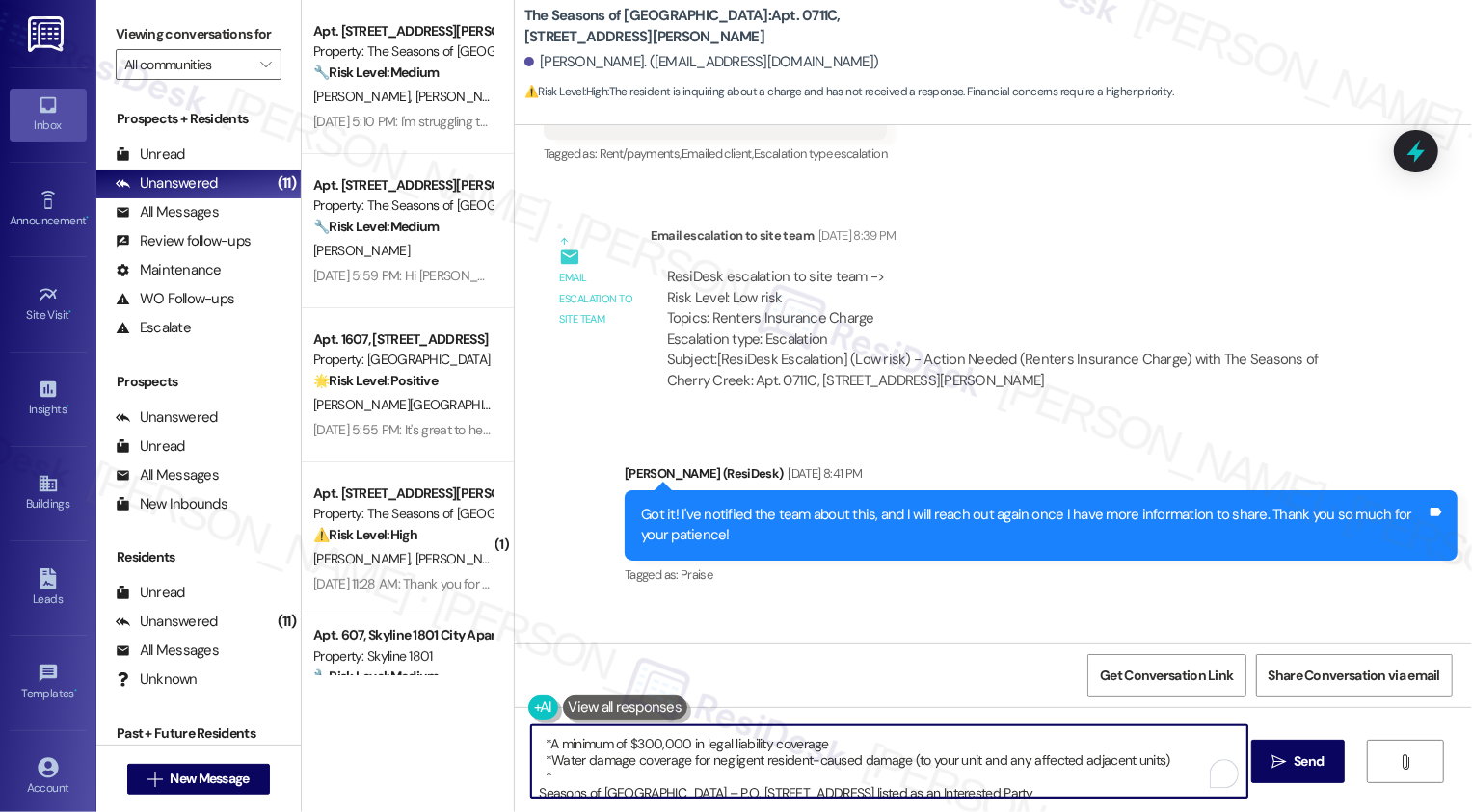
click at [531, 792] on textarea "Hi [PERSON_NAME], I hope you're having a great day! I'm so sorry for the delay.…" at bounding box center [889, 761] width 716 height 72
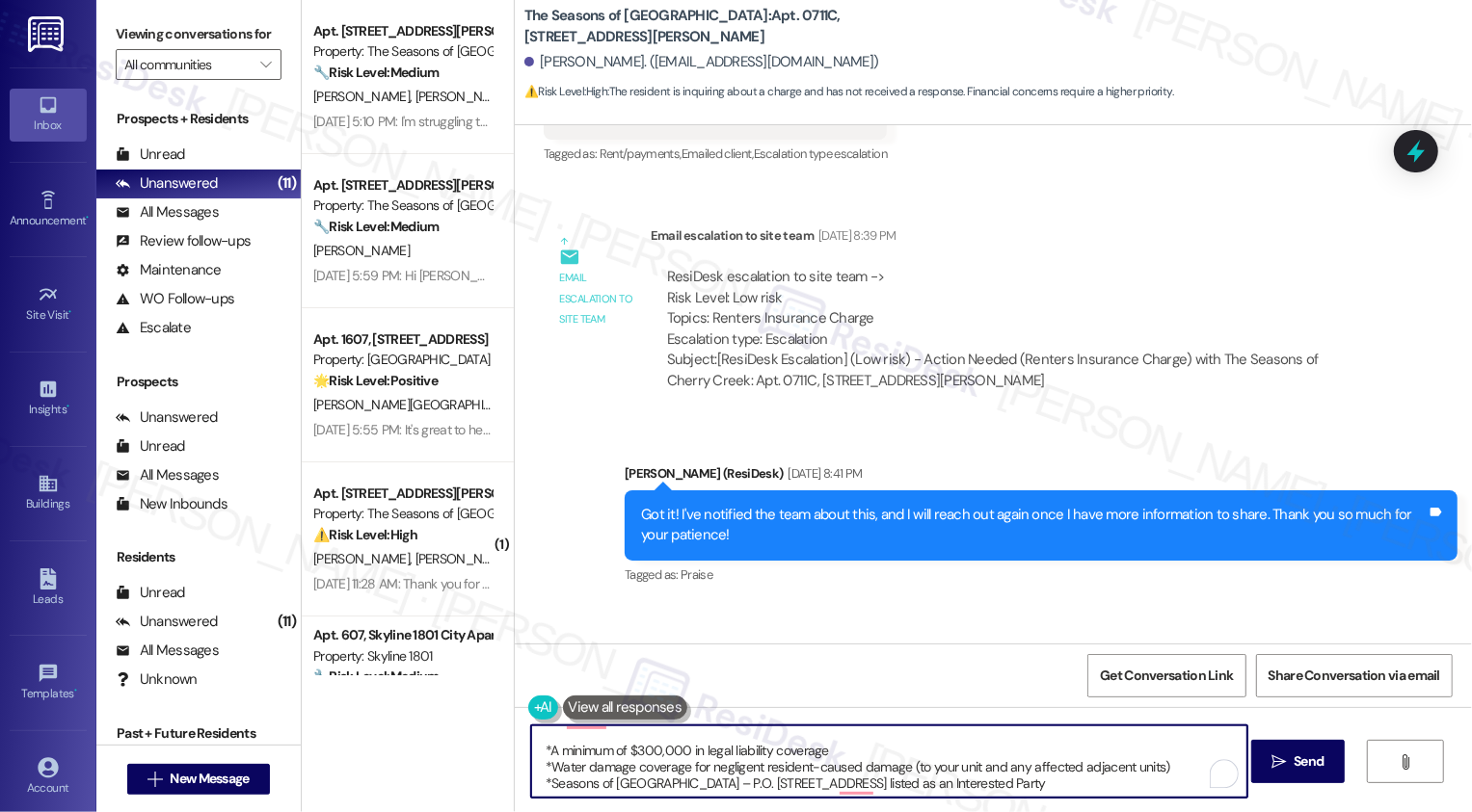
click at [1036, 782] on textarea "Hi [PERSON_NAME], I hope you're having a great day! I'm so sorry for the delay.…" at bounding box center [889, 761] width 716 height 72
click at [1061, 792] on textarea "Hi [PERSON_NAME], I hope you're having a great day! I'm so sorry for the delay.…" at bounding box center [889, 761] width 716 height 72
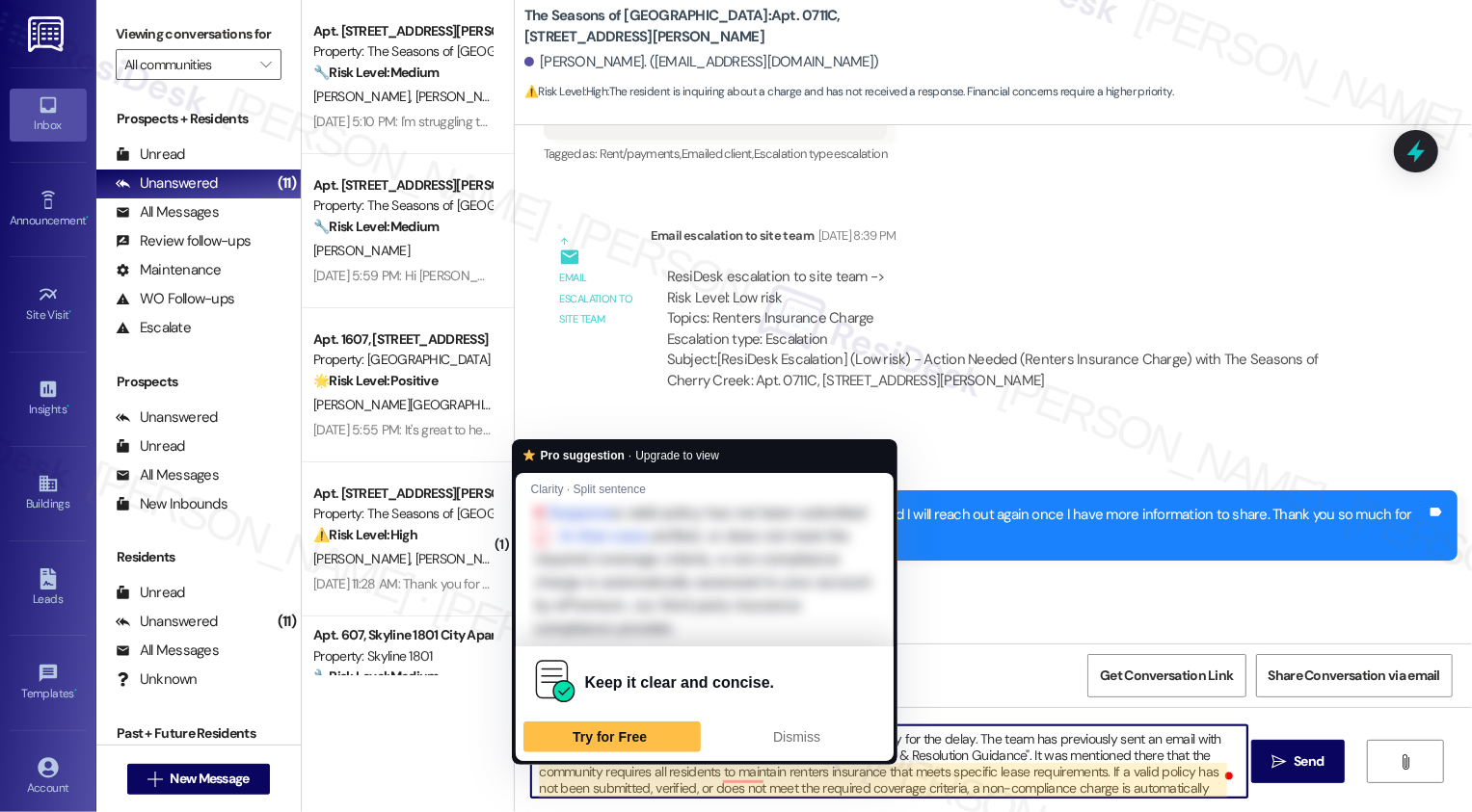
click at [948, 783] on textarea "Hi [PERSON_NAME], I hope you're having a great day! I'm so sorry for the delay.…" at bounding box center [889, 761] width 716 height 72
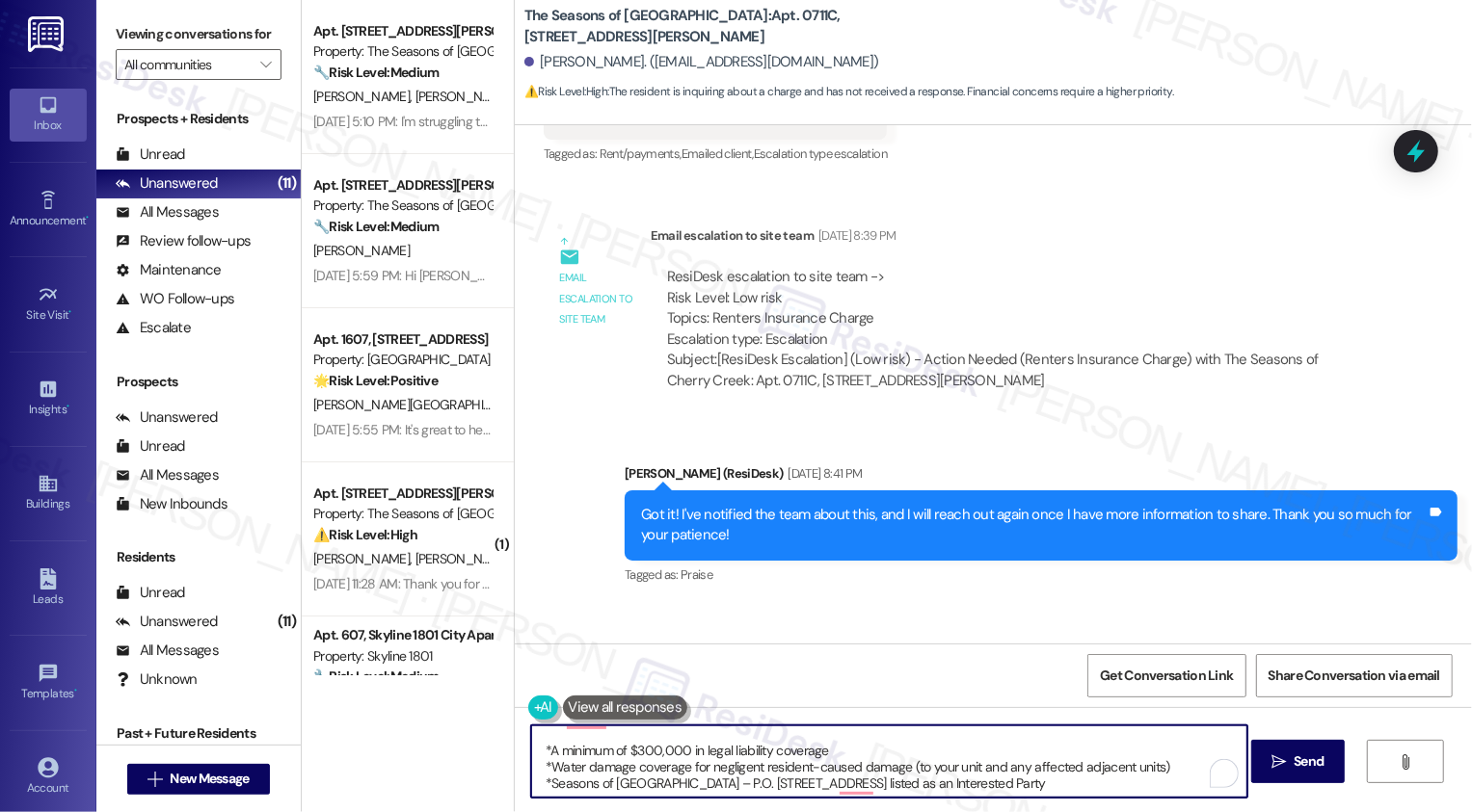
click at [1073, 785] on textarea "Hi [PERSON_NAME], I hope you're having a great day! I'm so sorry for the delay.…" at bounding box center [889, 761] width 716 height 72
type textarea "Hi [PERSON_NAME], I hope you're having a great day! I'm so sorry for the delay.…"
click at [1289, 766] on span "Send" at bounding box center [1308, 761] width 38 height 20
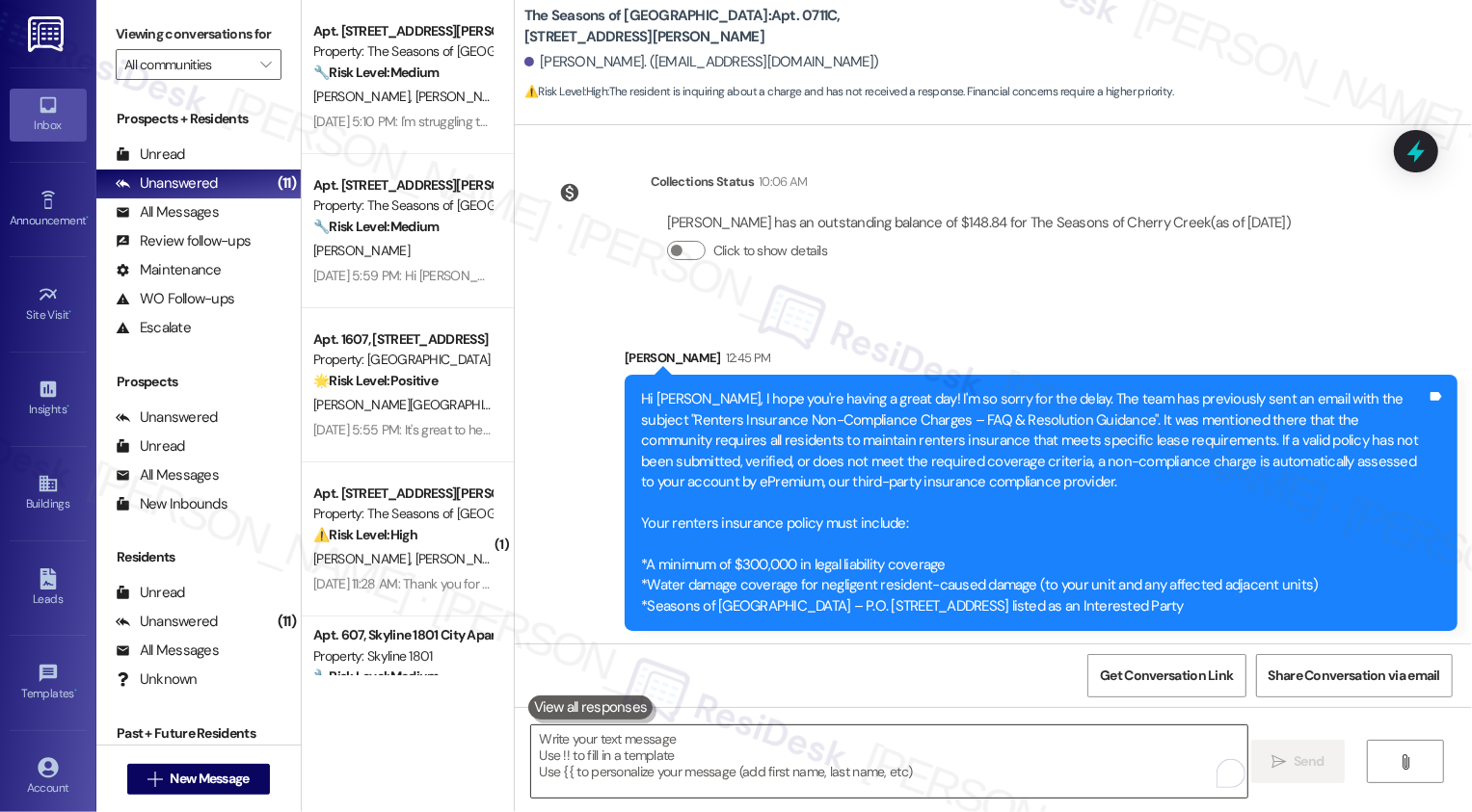
click at [696, 767] on textarea "To enrich screen reader interactions, please activate Accessibility in Grammarl…" at bounding box center [889, 761] width 716 height 72
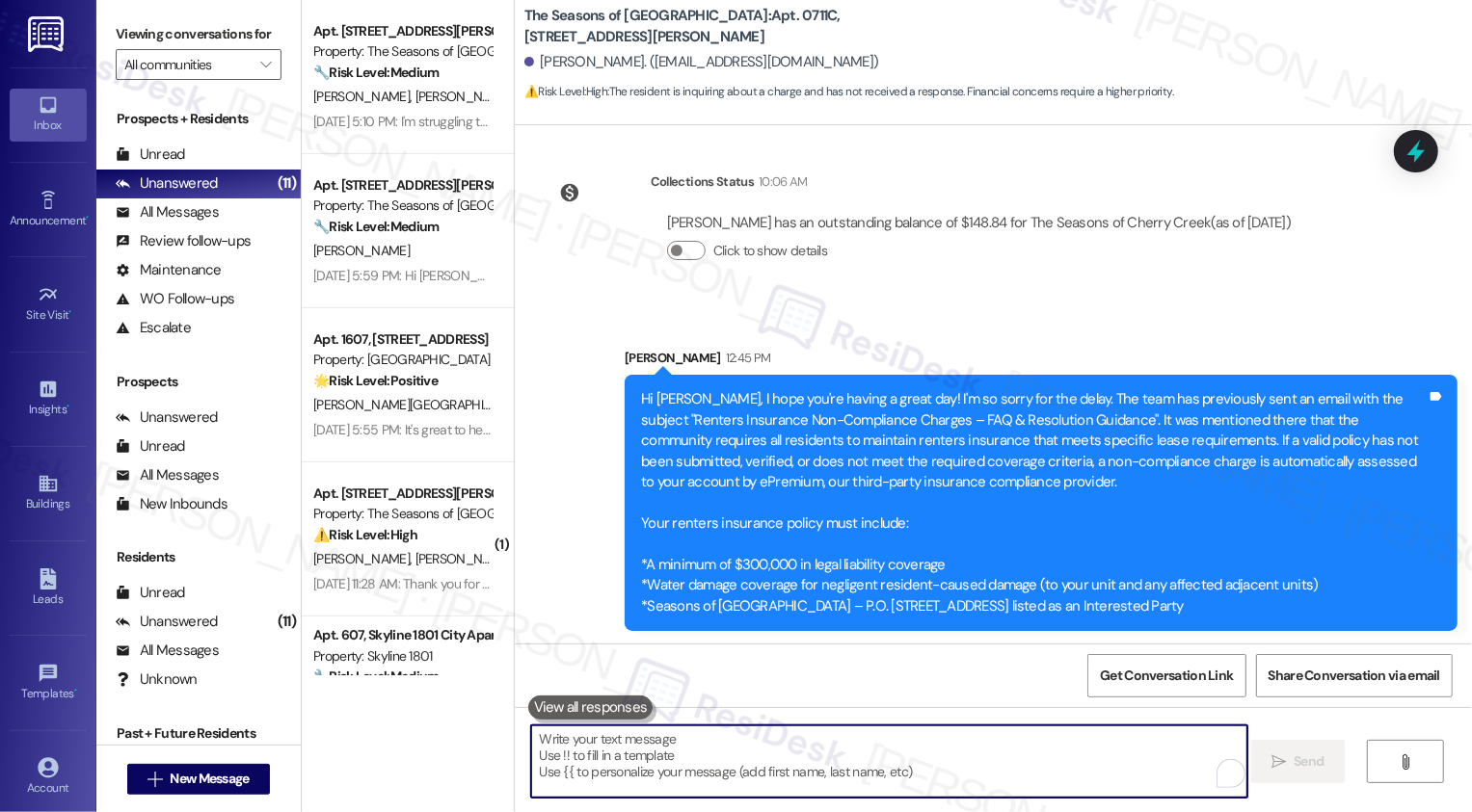
paste textarea "To resolve non-compliance charges and bring your policy into alignment: 1. Subm…"
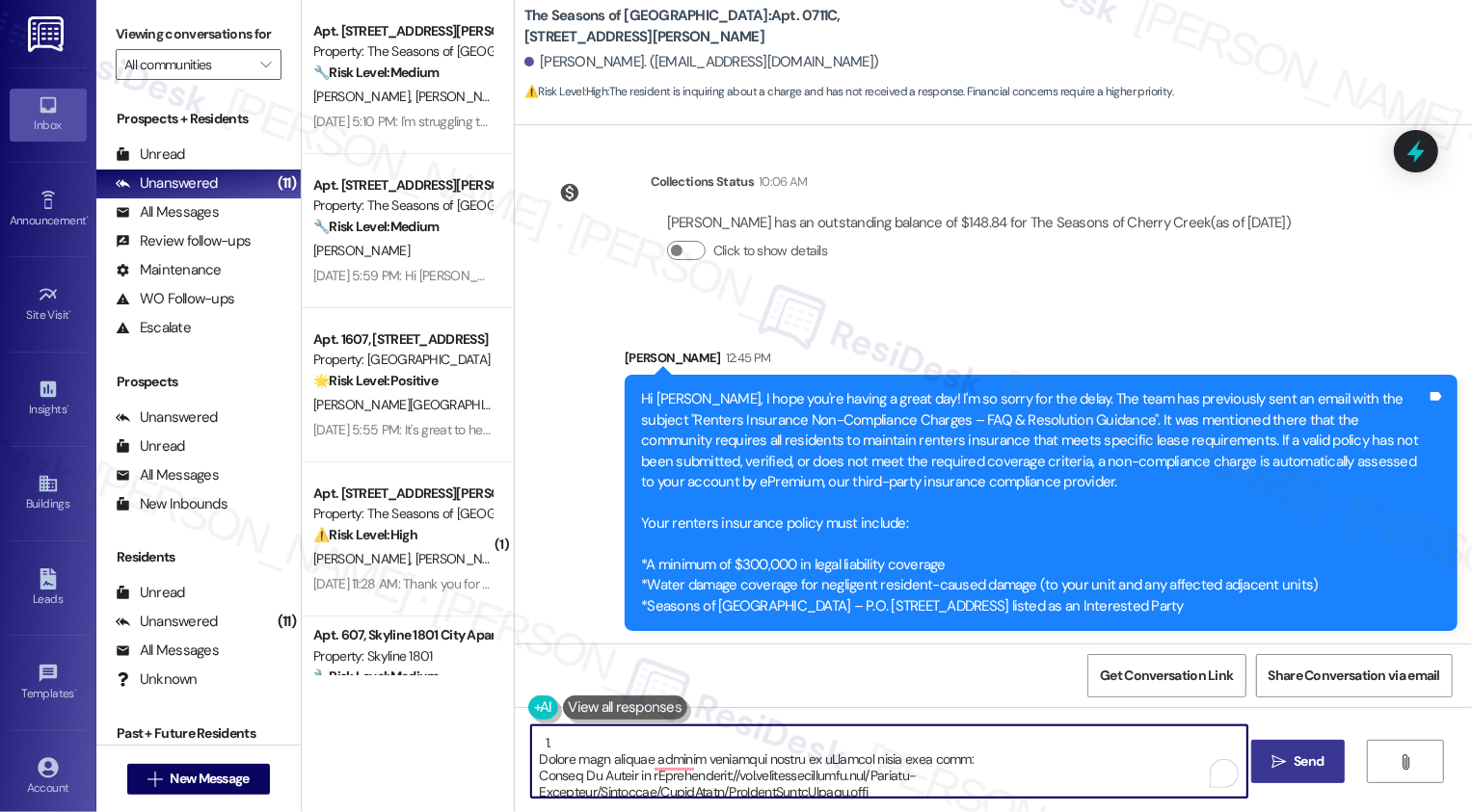
click at [531, 761] on textarea "To enrich screen reader interactions, please activate Accessibility in Grammarl…" at bounding box center [889, 761] width 716 height 72
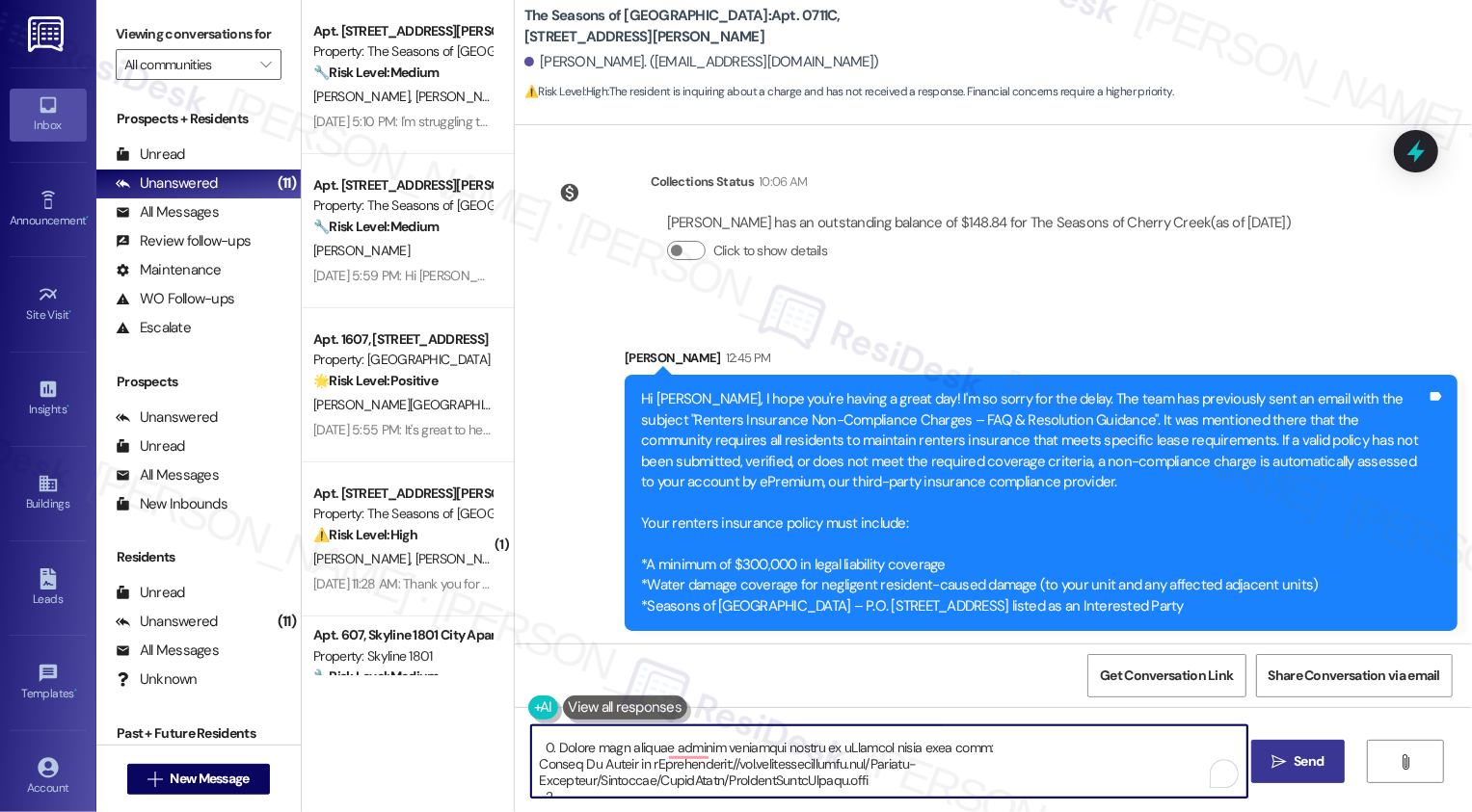
click at [531, 765] on textarea "To enrich screen reader interactions, please activate Accessibility in Grammarl…" at bounding box center [889, 761] width 716 height 72
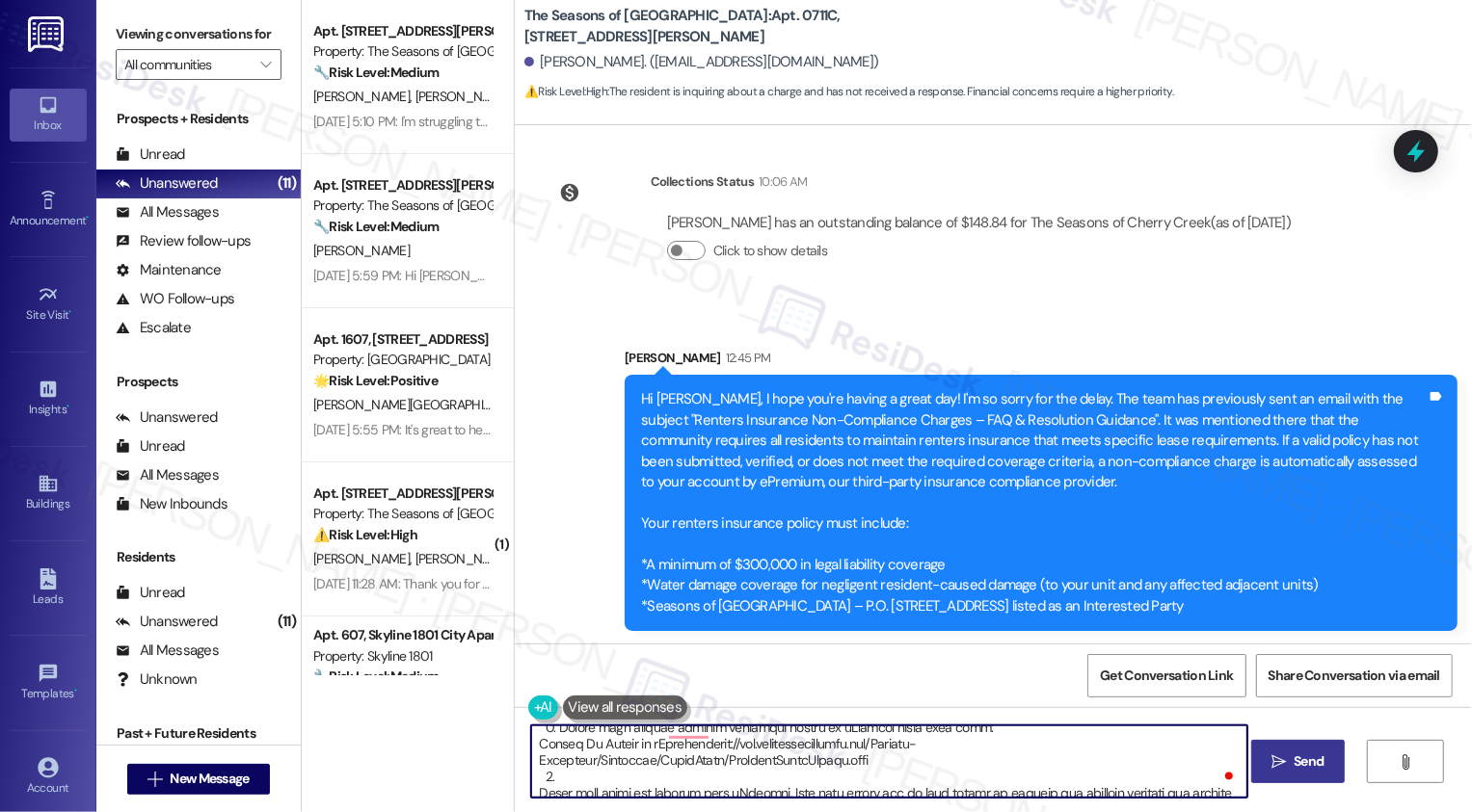
click at [531, 761] on textarea "To enrich screen reader interactions, please activate Accessibility in Grammarl…" at bounding box center [889, 761] width 716 height 72
click at [531, 762] on textarea "To enrich screen reader interactions, please activate Accessibility in Grammarl…" at bounding box center [889, 761] width 716 height 72
click at [636, 747] on textarea "To enrich screen reader interactions, please activate Accessibility in Grammarl…" at bounding box center [889, 761] width 716 height 72
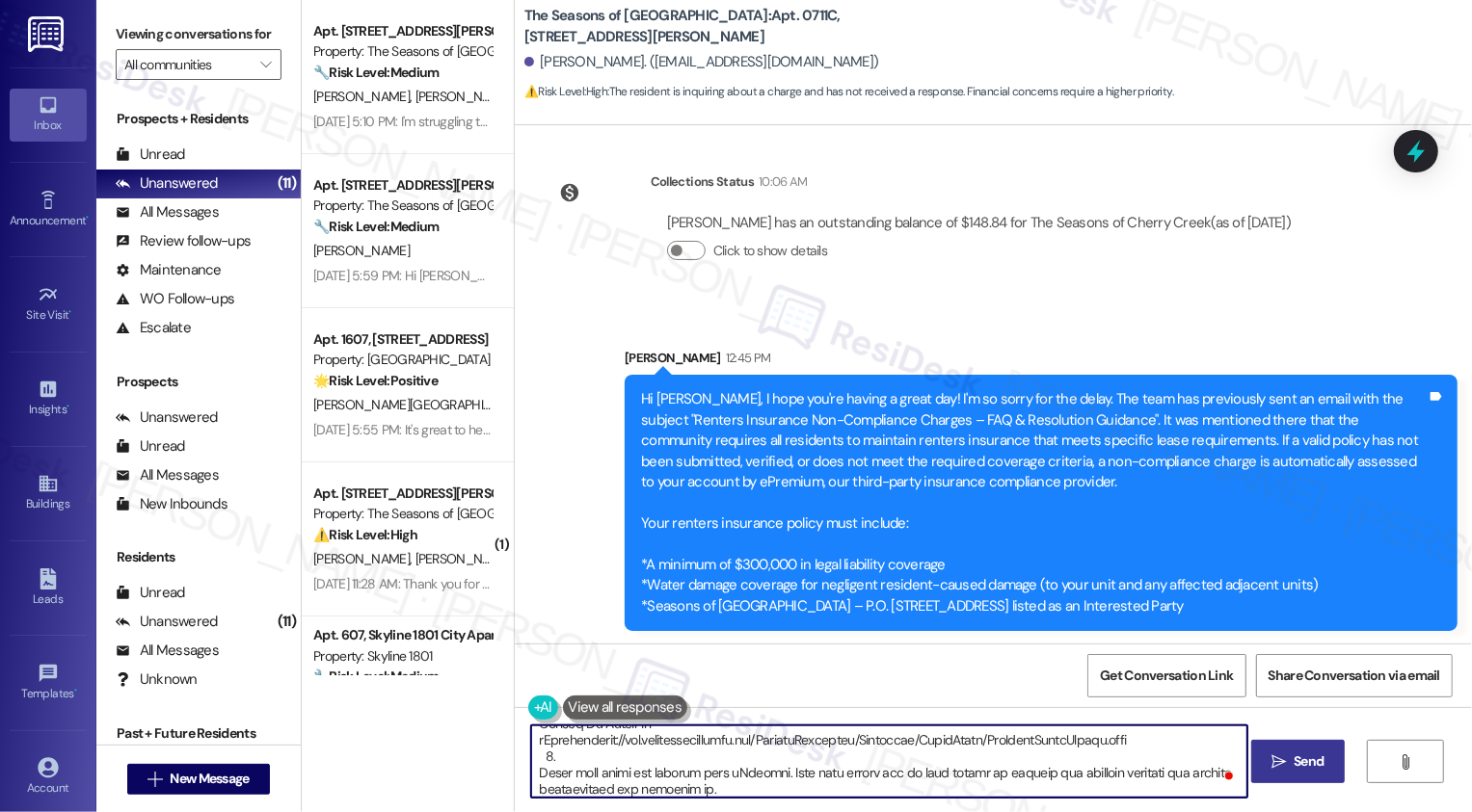
drag, startPoint x: 525, startPoint y: 744, endPoint x: 1164, endPoint y: 746, distance: 639.0
click at [1164, 746] on textarea "To enrich screen reader interactions, please activate Accessibility in Grammarl…" at bounding box center [889, 761] width 716 height 72
click at [636, 747] on textarea "To enrich screen reader interactions, please activate Accessibility in Grammarl…" at bounding box center [889, 761] width 716 height 72
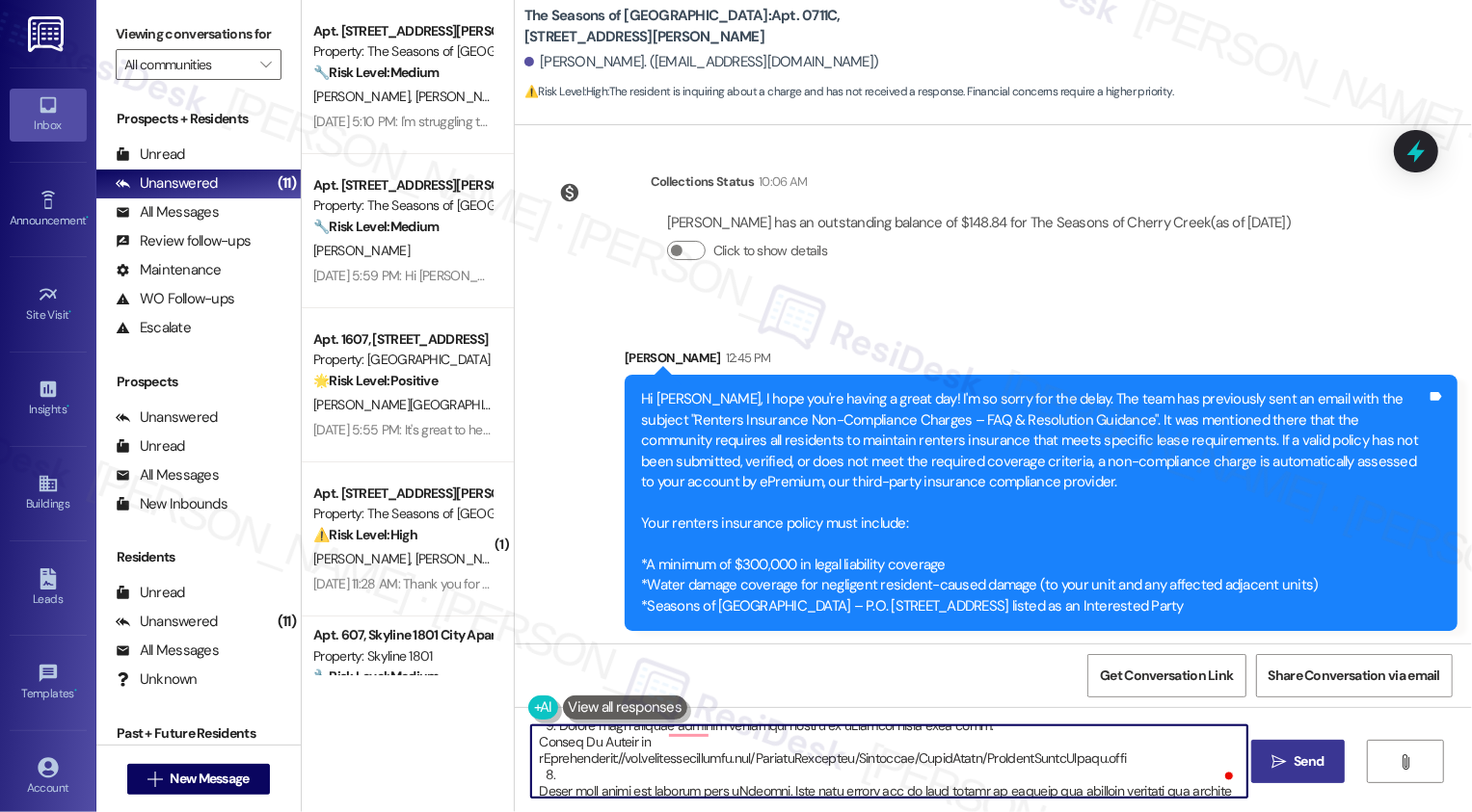
scroll to position [36, 0]
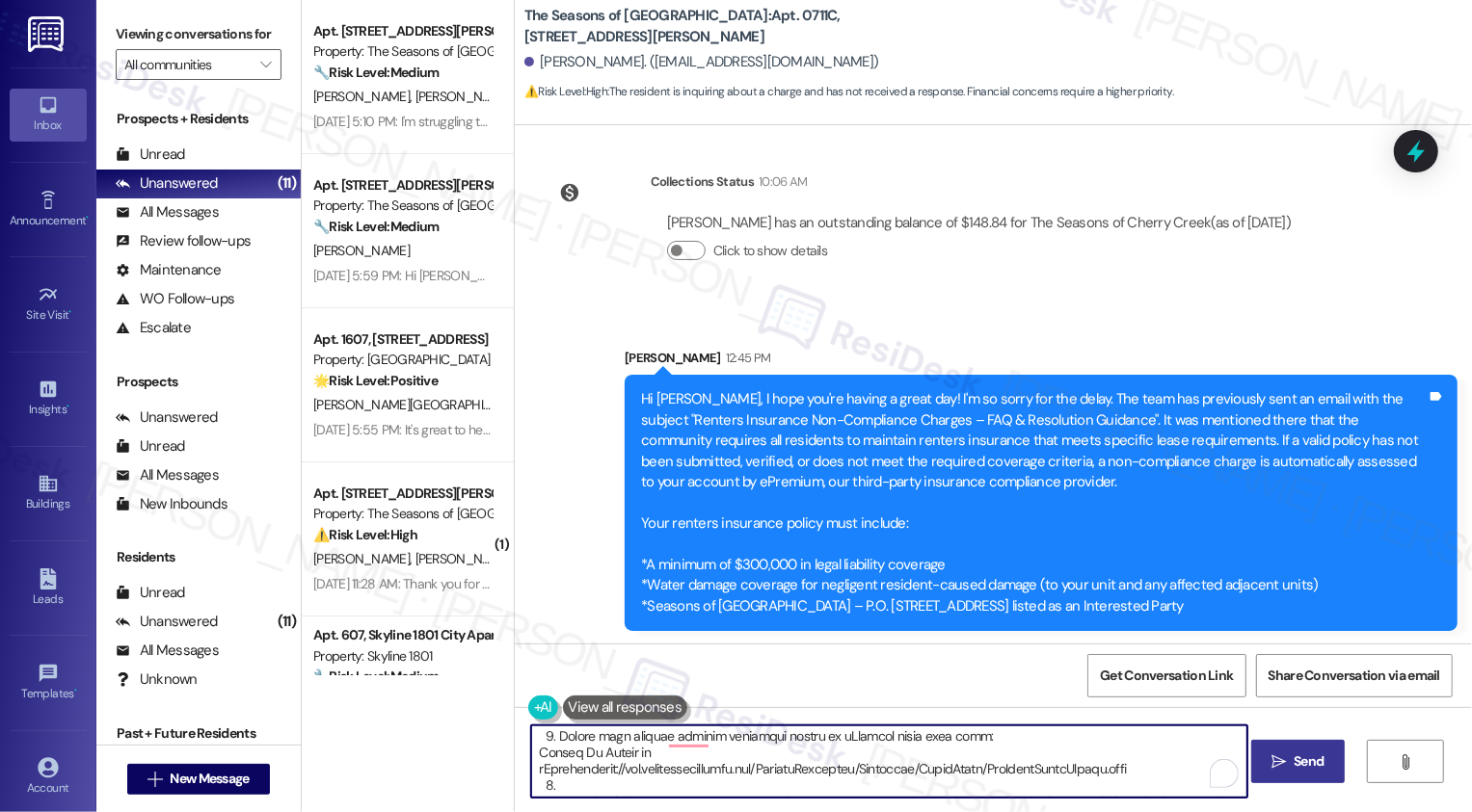
click at [582, 771] on textarea "To enrich screen reader interactions, please activate Accessibility in Grammarl…" at bounding box center [889, 761] width 716 height 72
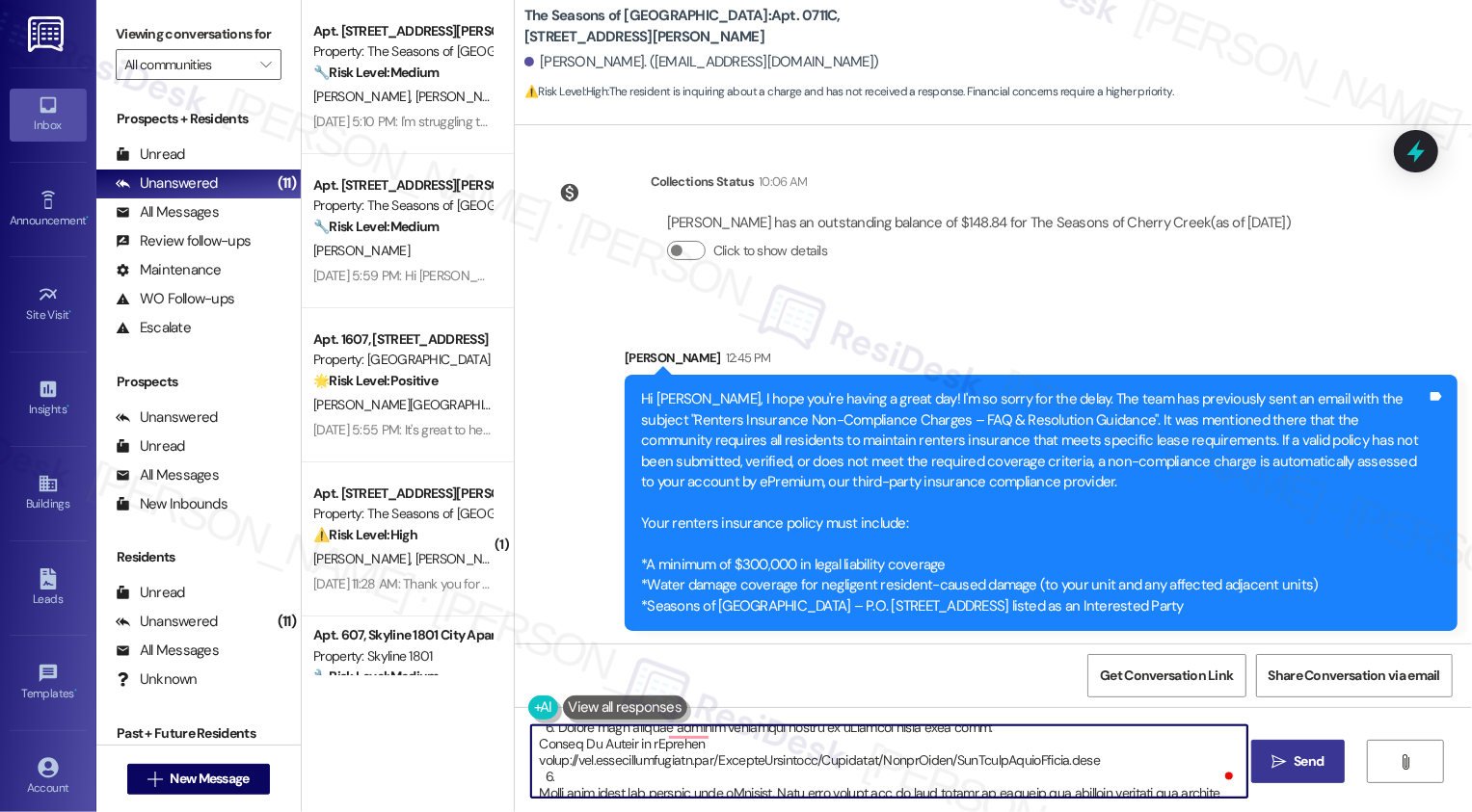
scroll to position [60, 0]
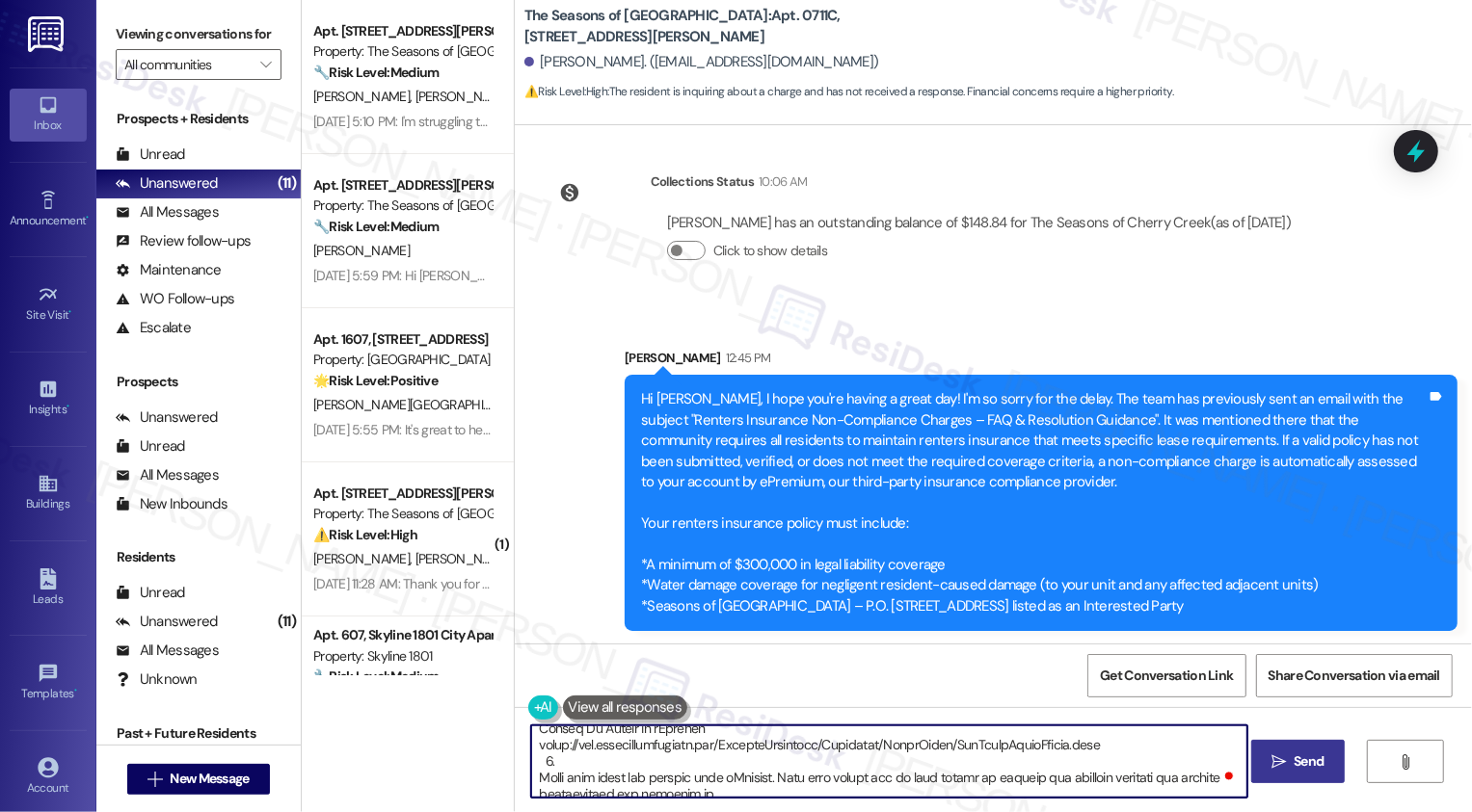
click at [531, 780] on textarea "To enrich screen reader interactions, please activate Accessibility in Grammarl…" at bounding box center [889, 761] width 716 height 72
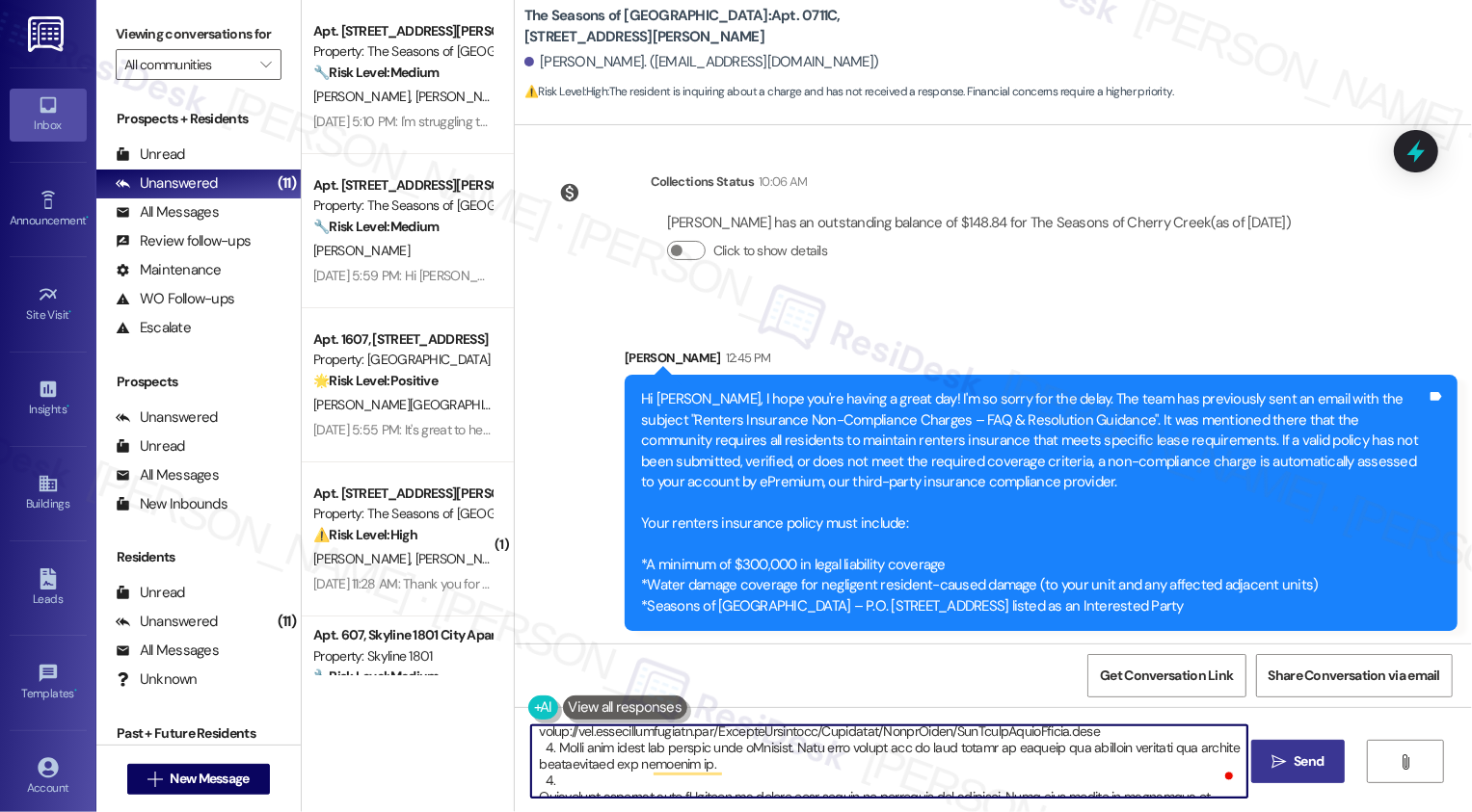
scroll to position [98, 0]
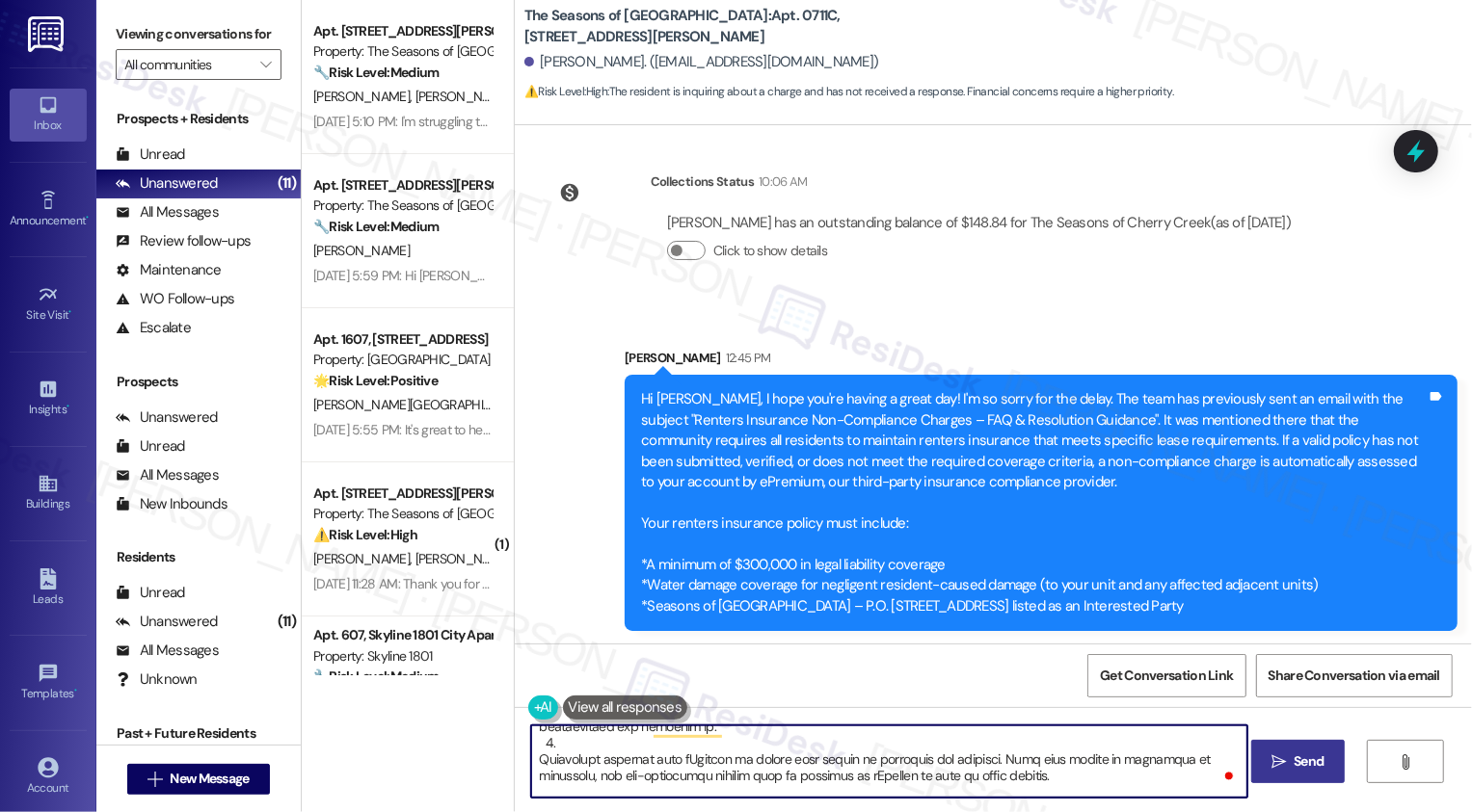
click at [531, 759] on textarea "To enrich screen reader interactions, please activate Accessibility in Grammarl…" at bounding box center [889, 761] width 716 height 72
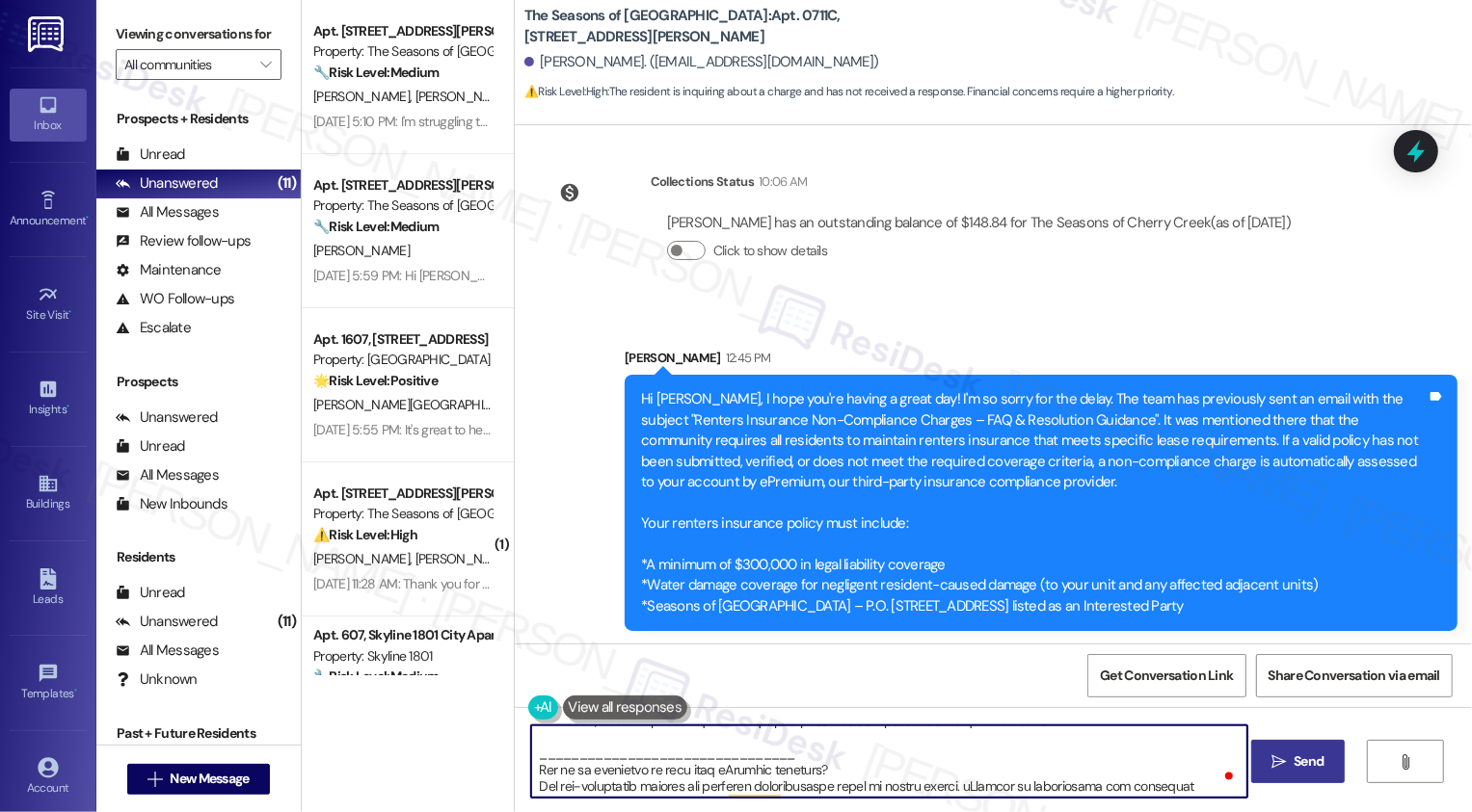
drag, startPoint x: 524, startPoint y: 757, endPoint x: 847, endPoint y: 760, distance: 323.0
click at [847, 762] on textarea "To enrich screen reader interactions, please activate Accessibility in Grammarl…" at bounding box center [889, 761] width 716 height 72
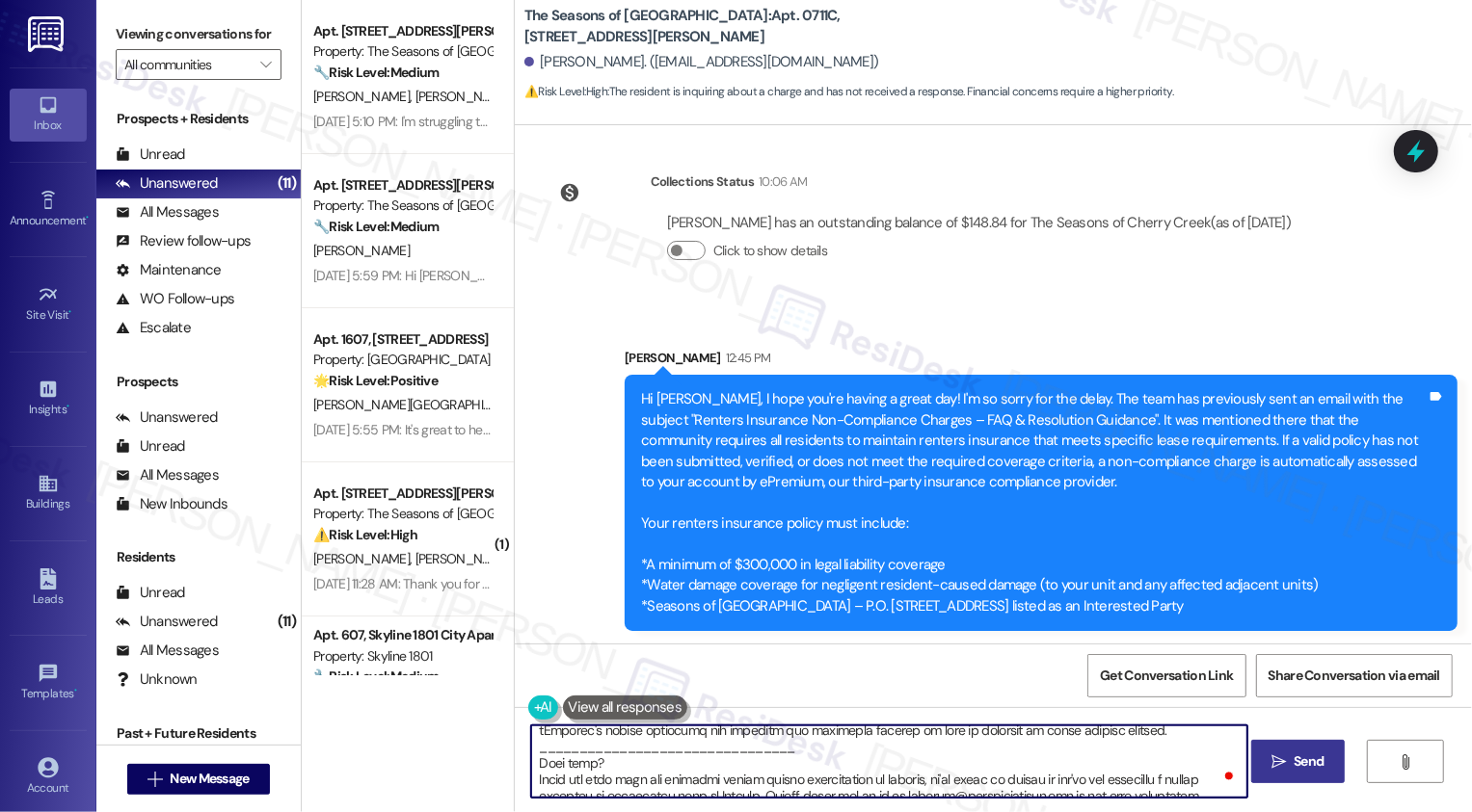
drag, startPoint x: 654, startPoint y: 766, endPoint x: 522, endPoint y: 754, distance: 132.5
click at [522, 754] on div " Send " at bounding box center [993, 780] width 957 height 144
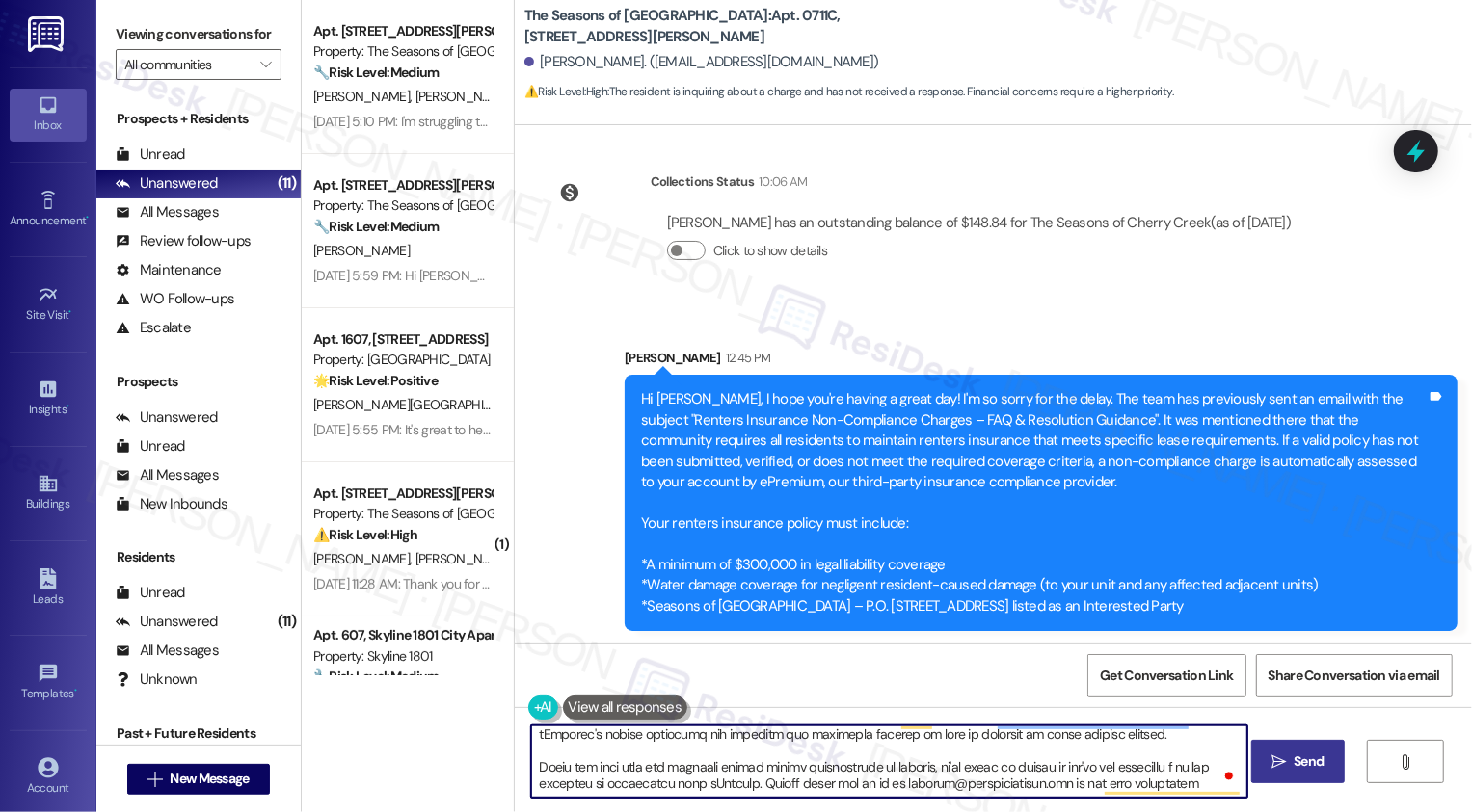
click at [594, 775] on textarea "To enrich screen reader interactions, please activate Accessibility in Grammarl…" at bounding box center [889, 761] width 716 height 72
click at [620, 769] on textarea "To enrich screen reader interactions, please activate Accessibility in Grammarl…" at bounding box center [889, 761] width 716 height 72
click at [693, 784] on textarea "To enrich screen reader interactions, please activate Accessibility in Grammarl…" at bounding box center [889, 761] width 716 height 72
click at [862, 789] on textarea "To enrich screen reader interactions, please activate Accessibility in Grammarl…" at bounding box center [889, 761] width 716 height 72
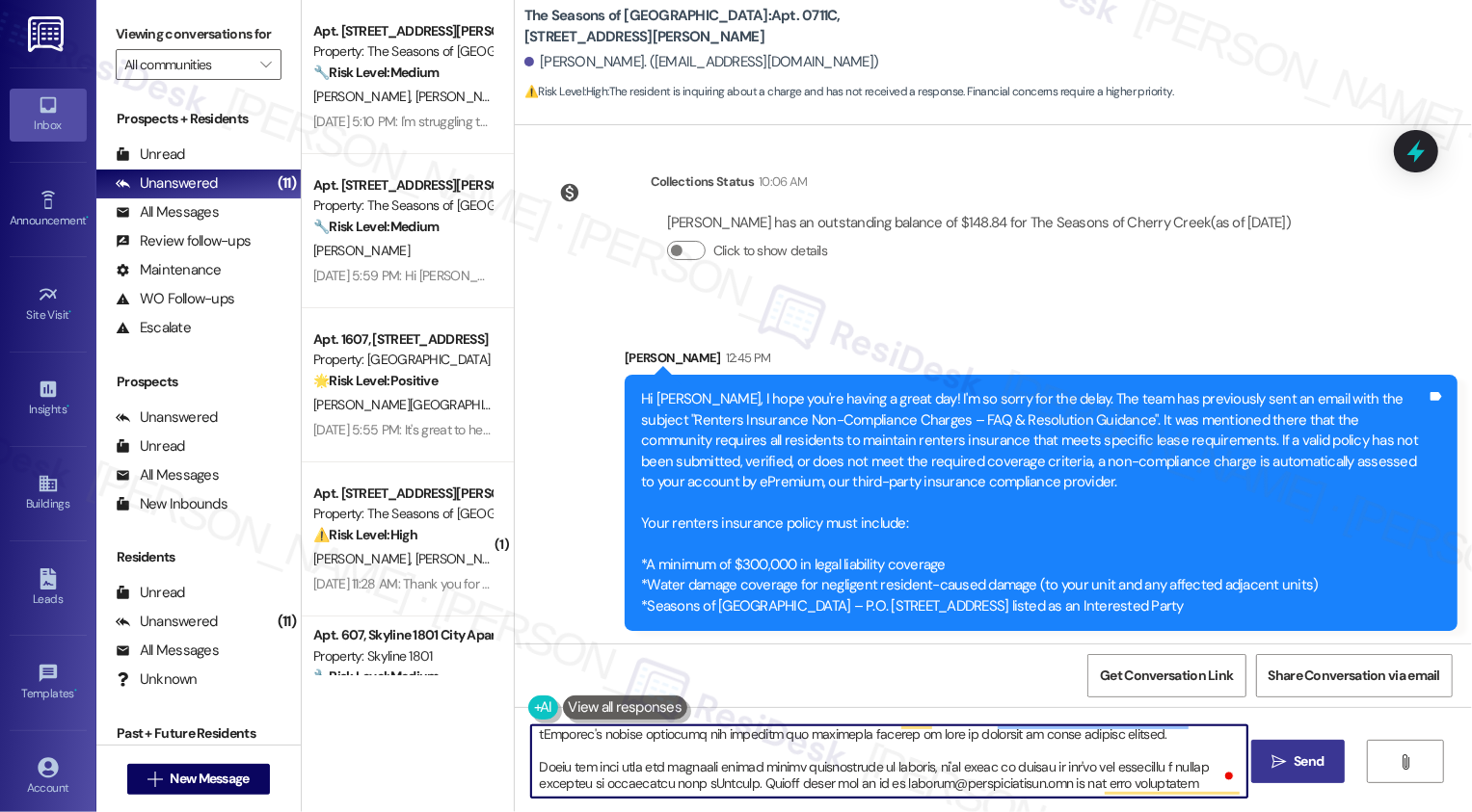
click at [862, 789] on textarea "To enrich screen reader interactions, please activate Accessibility in Grammarl…" at bounding box center [889, 761] width 716 height 72
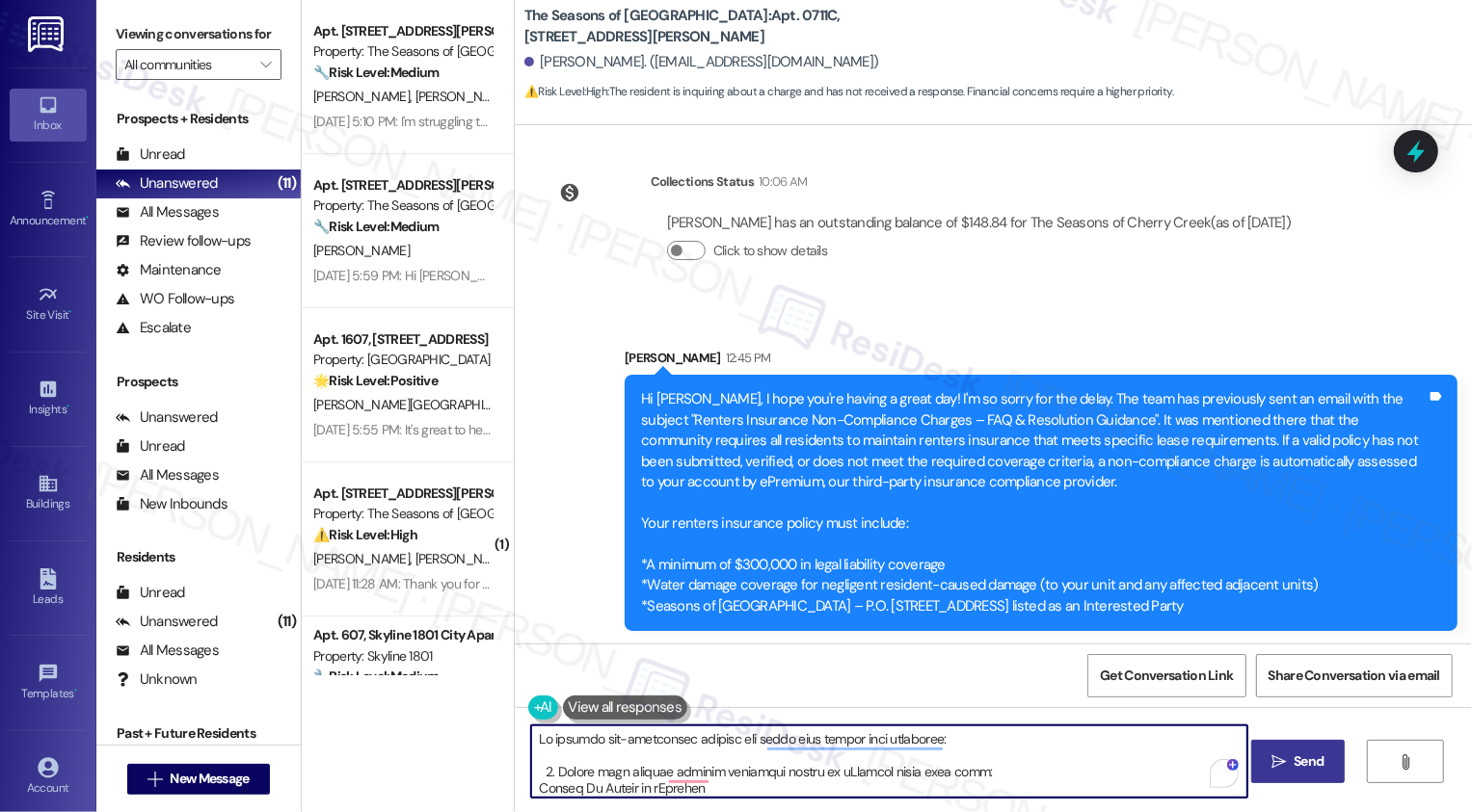
type textarea "To resolve non-compliance charges and bring your policy into alignment: 1. Subm…"
click at [1302, 754] on span "Send" at bounding box center [1308, 761] width 30 height 20
